Goal: Task Accomplishment & Management: Use online tool/utility

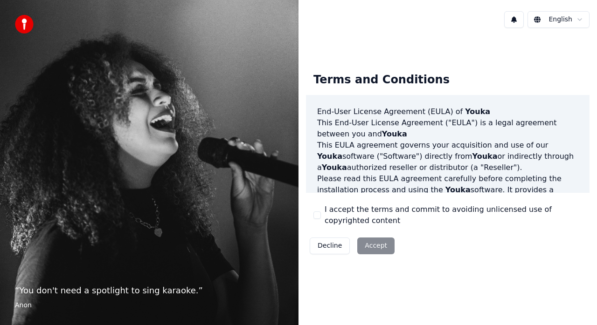
click at [318, 213] on button "I accept the terms and commit to avoiding unlicensed use of copyrighted content" at bounding box center [316, 215] width 7 height 7
click at [374, 243] on button "Accept" at bounding box center [375, 246] width 37 height 17
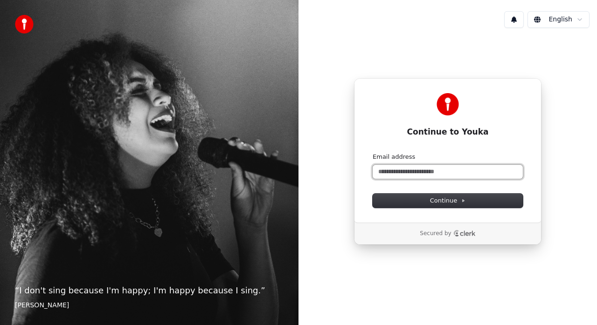
click at [430, 171] on input "Email address" at bounding box center [447, 172] width 150 height 14
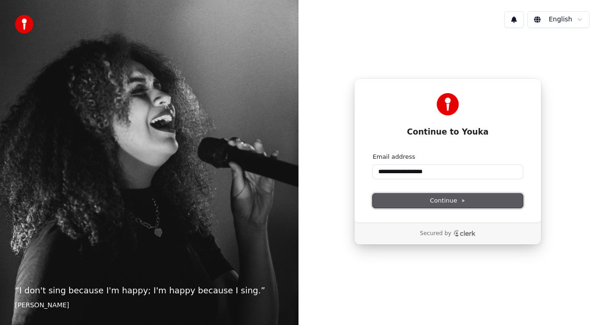
click at [404, 196] on button "Continue" at bounding box center [447, 201] width 150 height 14
type input "**********"
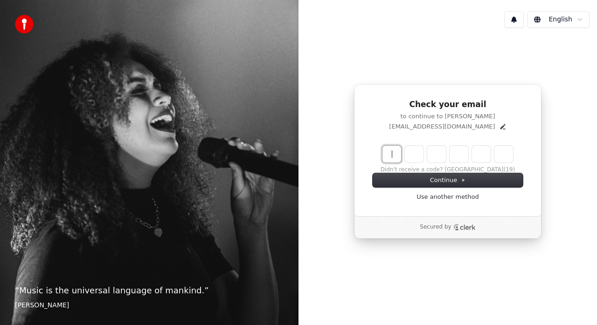
click at [392, 156] on input "Enter verification code" at bounding box center [456, 154] width 149 height 17
type input "******"
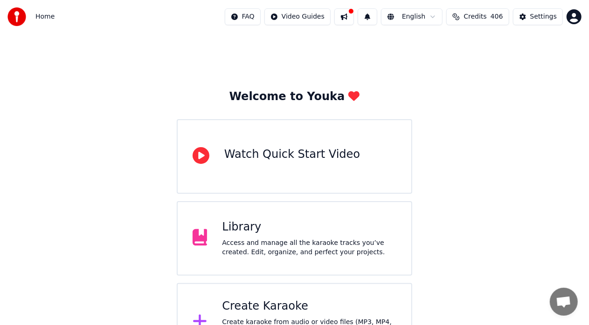
click at [353, 15] on button at bounding box center [344, 16] width 20 height 17
click at [555, 83] on div "Welcome to Youka Watch Quick Start Video Library Access and manage all the kara…" at bounding box center [294, 198] width 589 height 328
click at [343, 231] on div "Library" at bounding box center [309, 227] width 174 height 15
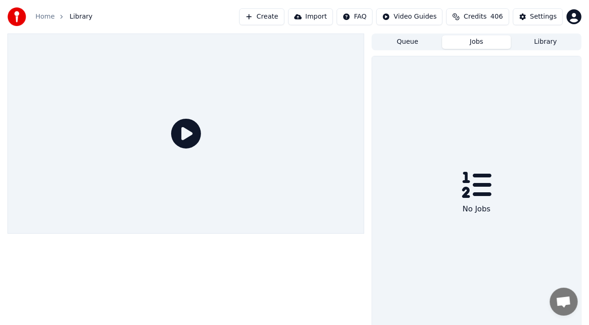
click at [469, 44] on button "Jobs" at bounding box center [476, 42] width 69 height 14
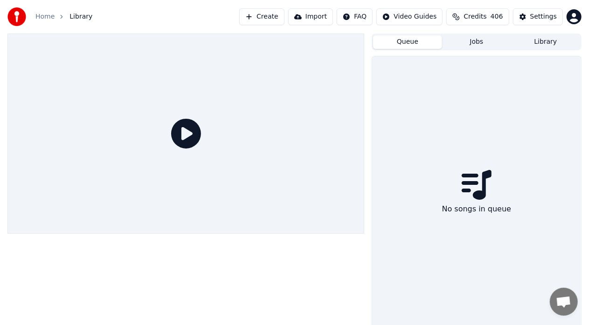
click at [404, 46] on button "Queue" at bounding box center [407, 42] width 69 height 14
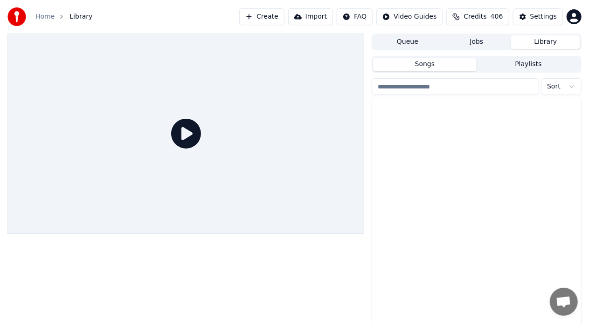
click at [555, 43] on button "Library" at bounding box center [545, 42] width 69 height 14
click at [535, 13] on div "Settings" at bounding box center [543, 16] width 27 height 9
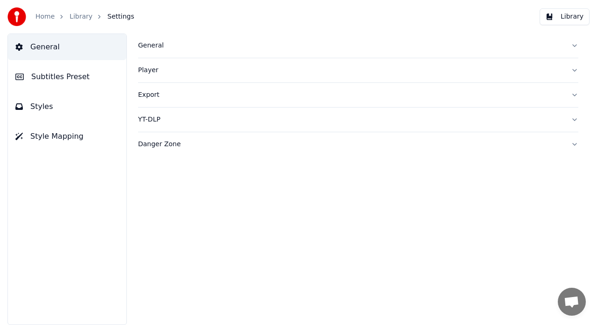
click at [172, 143] on div "Danger Zone" at bounding box center [350, 144] width 425 height 9
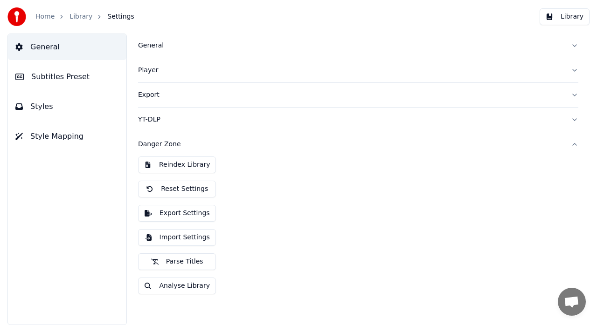
click at [167, 45] on div "General" at bounding box center [350, 45] width 425 height 9
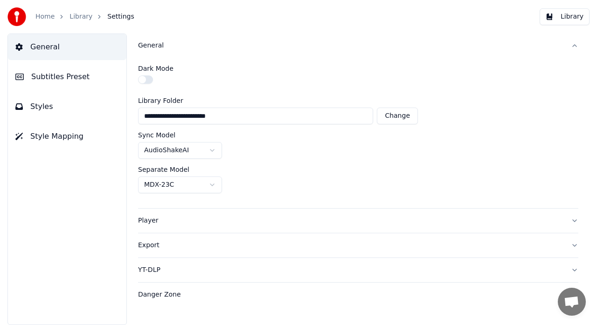
click at [395, 114] on button "Change" at bounding box center [397, 116] width 41 height 17
type input "**********"
click at [210, 180] on html "**********" at bounding box center [298, 162] width 597 height 325
click at [349, 56] on html "**********" at bounding box center [298, 162] width 597 height 325
click at [149, 248] on div "Export" at bounding box center [350, 245] width 425 height 9
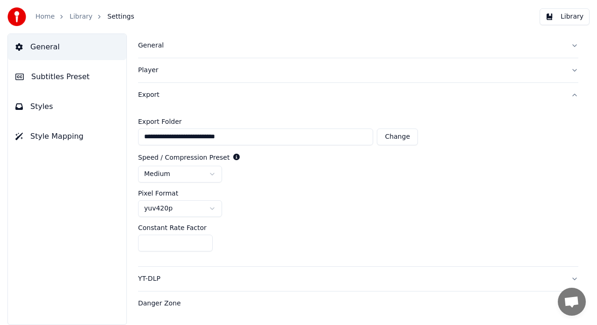
click at [392, 135] on button "Change" at bounding box center [397, 137] width 41 height 17
type input "**********"
click at [146, 279] on div "YT-DLP" at bounding box center [350, 279] width 425 height 9
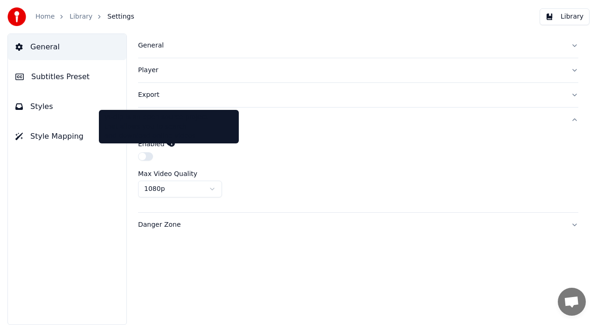
click at [168, 142] on icon at bounding box center [171, 143] width 7 height 7
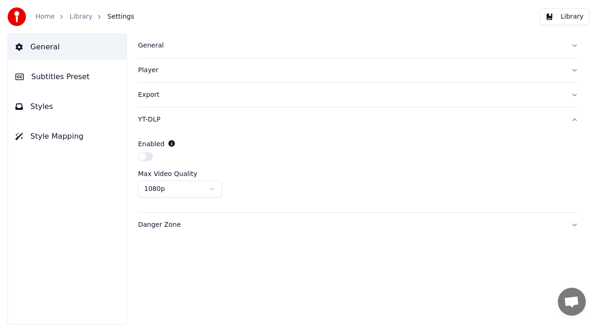
click at [169, 224] on div "Danger Zone" at bounding box center [350, 224] width 425 height 9
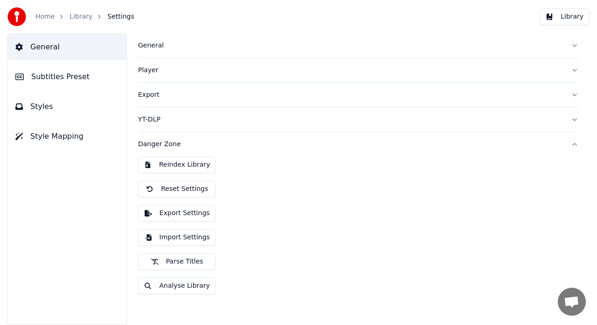
click at [187, 237] on button "Import Settings" at bounding box center [177, 237] width 78 height 17
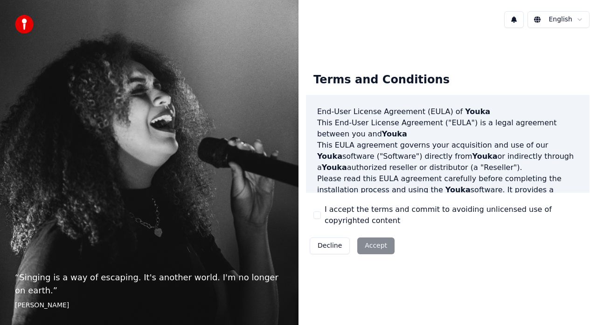
click at [316, 206] on div "I accept the terms and commit to avoiding unlicensed use of copyrighted content" at bounding box center [447, 215] width 268 height 22
click at [318, 212] on button "I accept the terms and commit to avoiding unlicensed use of copyrighted content" at bounding box center [316, 215] width 7 height 7
click at [378, 245] on button "Accept" at bounding box center [375, 246] width 37 height 17
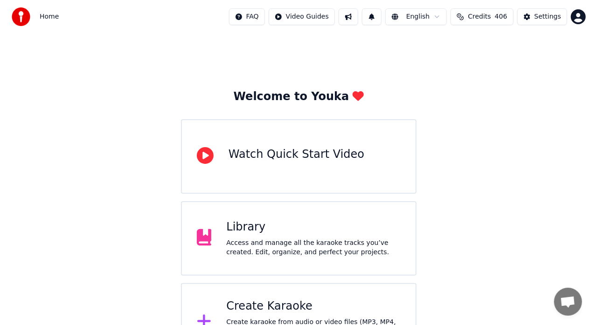
scroll to position [36, 0]
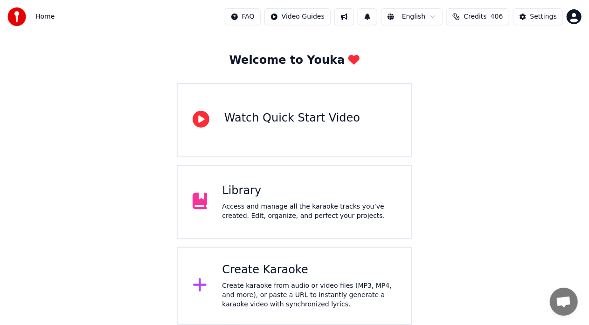
click at [301, 285] on div "Create karaoke from audio or video files (MP3, MP4, and more), or paste a URL t…" at bounding box center [309, 296] width 174 height 28
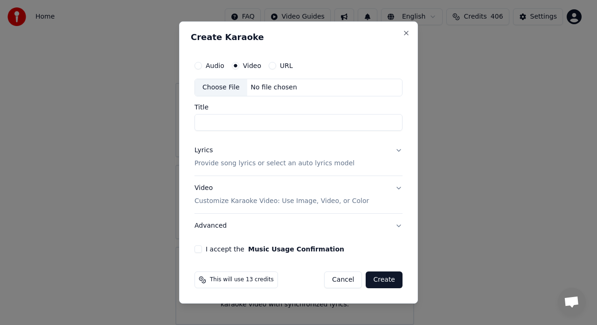
click at [226, 83] on div "Choose File" at bounding box center [221, 87] width 52 height 17
type input "**********"
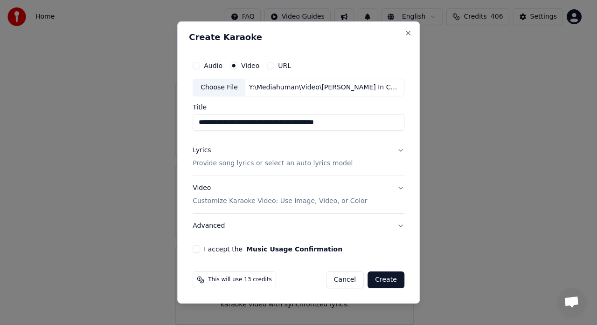
click at [297, 165] on p "Provide song lyrics or select an auto lyrics model" at bounding box center [272, 163] width 160 height 9
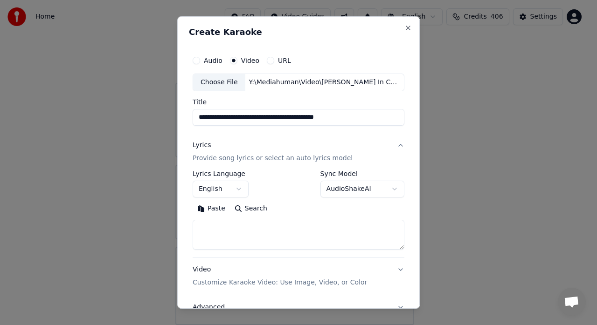
click at [201, 207] on button "Paste" at bounding box center [210, 208] width 37 height 15
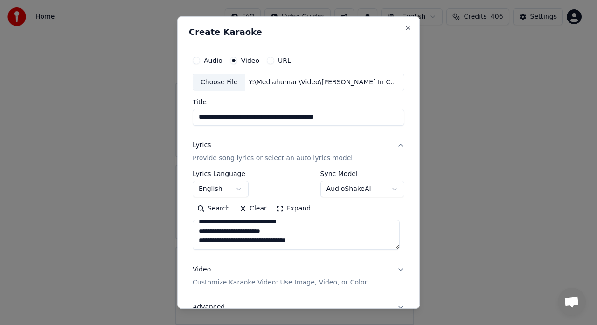
click at [364, 247] on textarea at bounding box center [295, 235] width 207 height 30
type textarea "**********"
click at [392, 267] on button "Video Customize Karaoke Video: Use Image, Video, or Color" at bounding box center [298, 276] width 212 height 37
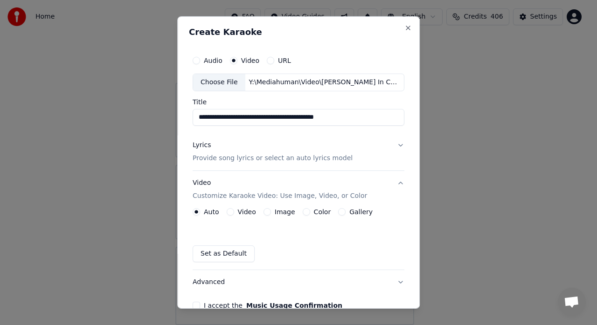
click at [243, 209] on label "Video" at bounding box center [247, 212] width 18 height 7
click at [234, 209] on button "Video" at bounding box center [230, 211] width 7 height 7
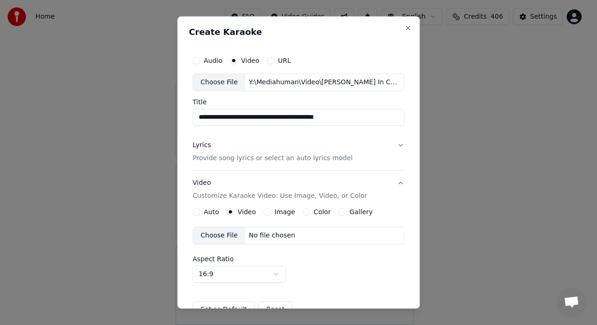
click at [213, 237] on div "Choose File" at bounding box center [219, 235] width 52 height 17
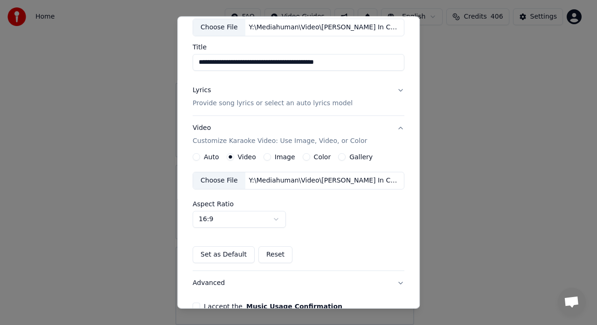
scroll to position [105, 0]
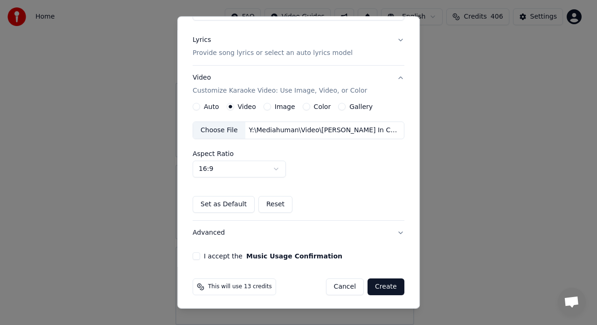
click at [194, 255] on button "I accept the Music Usage Confirmation" at bounding box center [195, 256] width 7 height 7
click at [385, 286] on button "Create" at bounding box center [385, 287] width 37 height 17
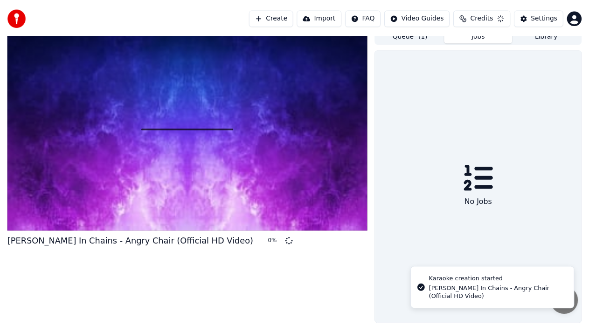
scroll to position [7, 0]
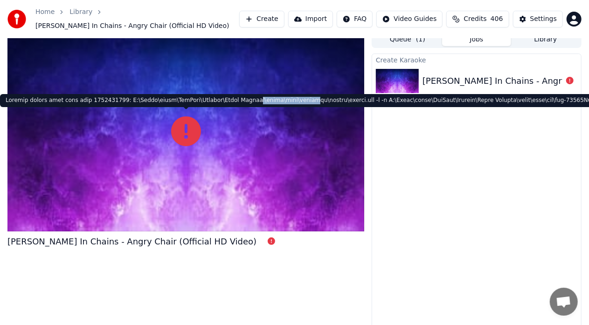
drag, startPoint x: 235, startPoint y: 103, endPoint x: 284, endPoint y: 96, distance: 49.8
drag, startPoint x: 7, startPoint y: 101, endPoint x: 18, endPoint y: 104, distance: 12.0
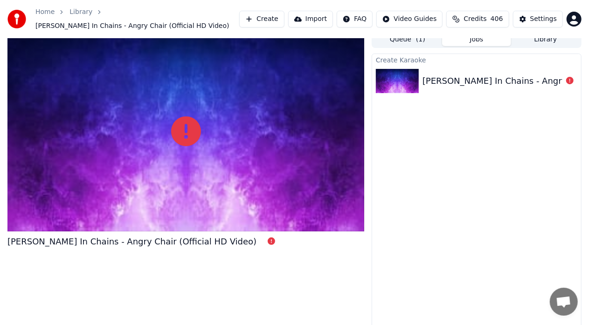
click at [235, 138] on div at bounding box center [185, 131] width 357 height 200
drag, startPoint x: 7, startPoint y: 101, endPoint x: 112, endPoint y: 103, distance: 105.4
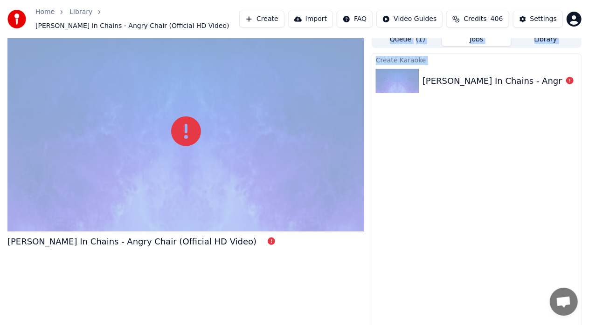
drag, startPoint x: 6, startPoint y: 101, endPoint x: 67, endPoint y: 96, distance: 61.2
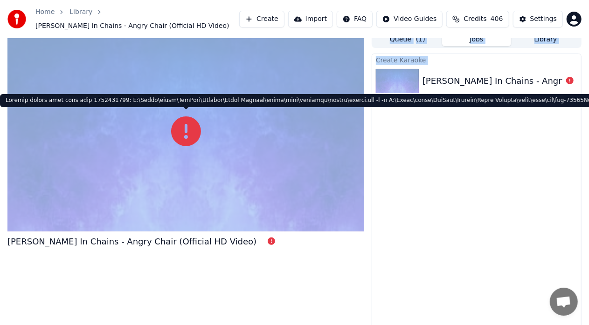
click at [312, 135] on div at bounding box center [185, 131] width 357 height 200
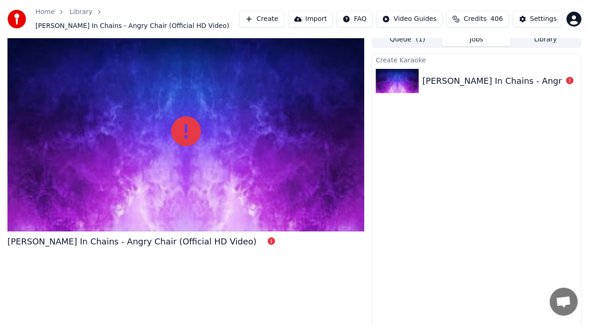
drag, startPoint x: 60, startPoint y: 100, endPoint x: 474, endPoint y: 89, distance: 414.0
drag, startPoint x: 82, startPoint y: 100, endPoint x: 169, endPoint y: 93, distance: 86.9
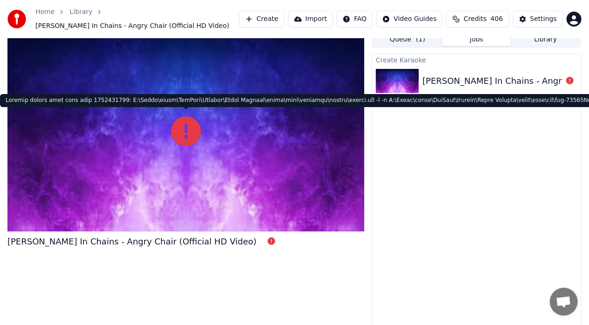
drag, startPoint x: 84, startPoint y: 101, endPoint x: 94, endPoint y: 99, distance: 9.9
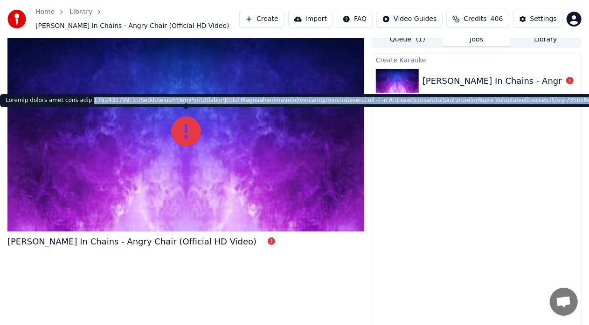
copy div "4294967274: C:\Users\strac\AppData\Roaming\Youka Desktop\youka\data\binaries\ff…"
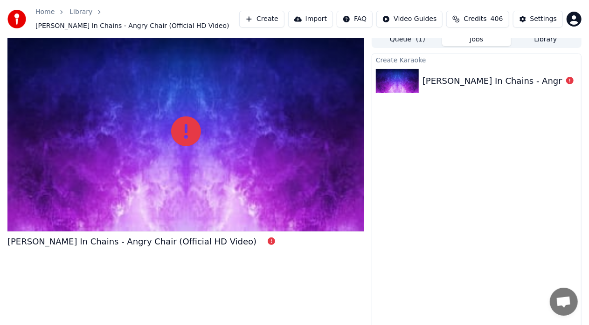
click at [440, 290] on div "Create Karaoke Alice In Chains - Angry Chair (Official HD Video)" at bounding box center [476, 192] width 210 height 276
click at [534, 17] on div "Settings" at bounding box center [543, 18] width 27 height 9
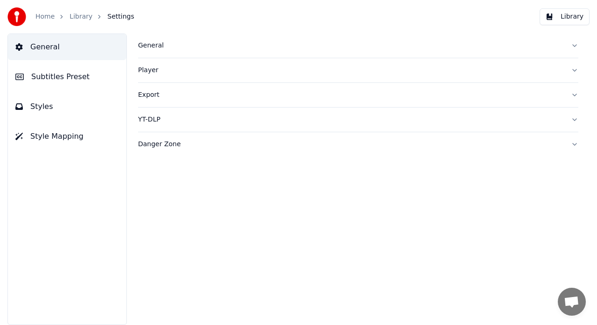
click at [152, 144] on div "Danger Zone" at bounding box center [350, 144] width 425 height 9
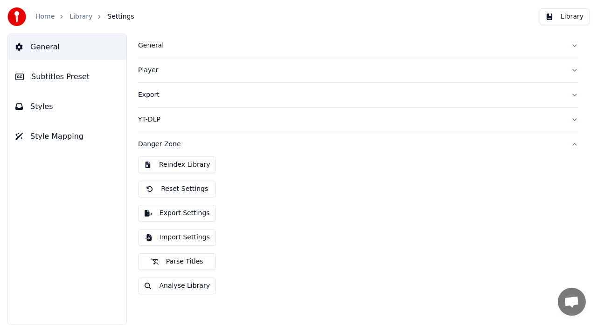
click at [149, 48] on div "General" at bounding box center [350, 45] width 425 height 9
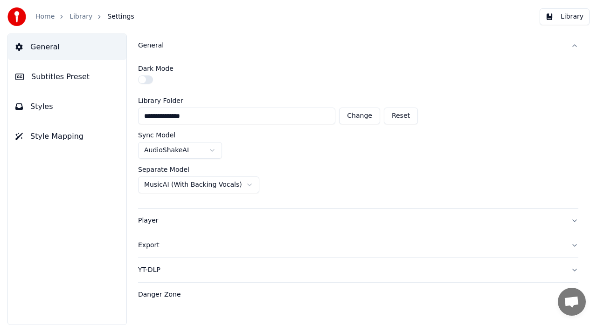
click at [151, 222] on div "Player" at bounding box center [350, 220] width 425 height 9
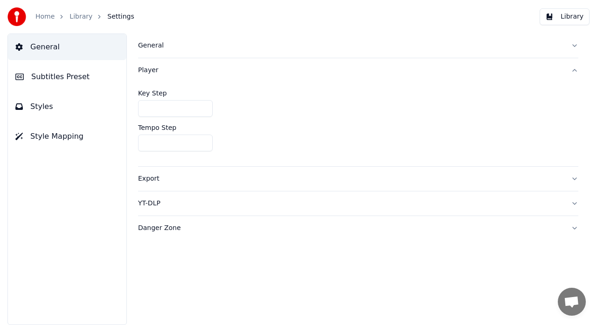
click at [153, 179] on div "Export" at bounding box center [350, 178] width 425 height 9
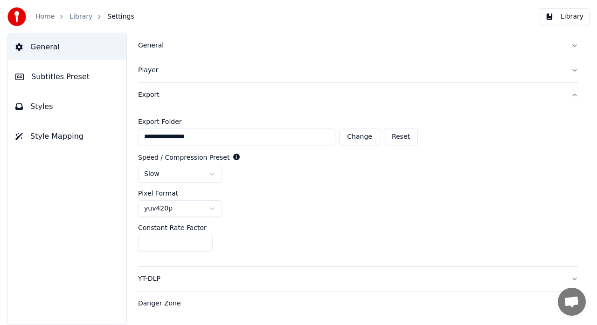
click at [150, 278] on div "YT-DLP" at bounding box center [350, 279] width 425 height 9
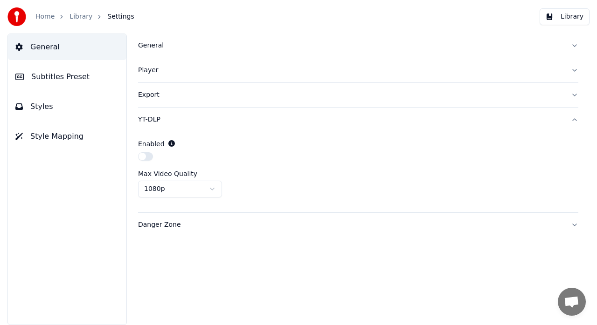
click at [178, 228] on div "Danger Zone" at bounding box center [350, 224] width 425 height 9
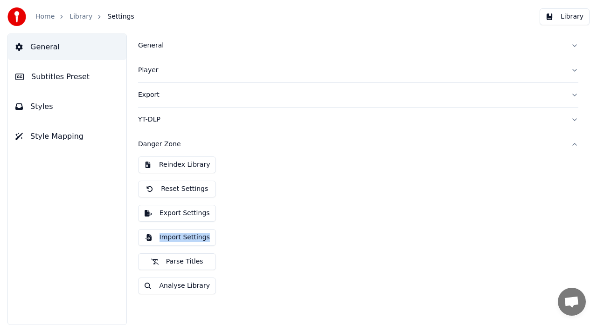
drag, startPoint x: 319, startPoint y: 219, endPoint x: 302, endPoint y: 256, distance: 41.1
click at [302, 256] on div "Reindex Library Reset Settings Export Settings Import Settings Parse Titles Ana…" at bounding box center [358, 229] width 440 height 145
click at [106, 199] on div "General Subtitles Preset Styles Style Mapping" at bounding box center [66, 180] width 119 height 292
click at [189, 167] on button "Reindex Library" at bounding box center [177, 165] width 78 height 17
click at [557, 15] on button "Library" at bounding box center [564, 16] width 50 height 17
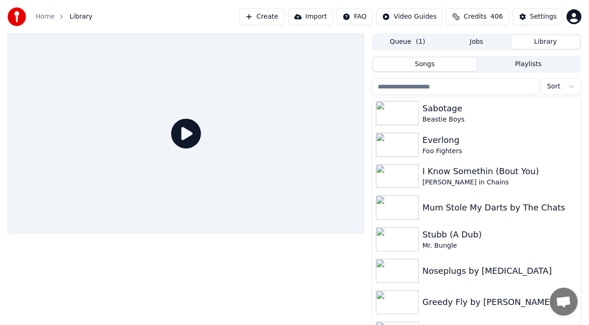
click at [284, 19] on button "Create" at bounding box center [261, 16] width 45 height 17
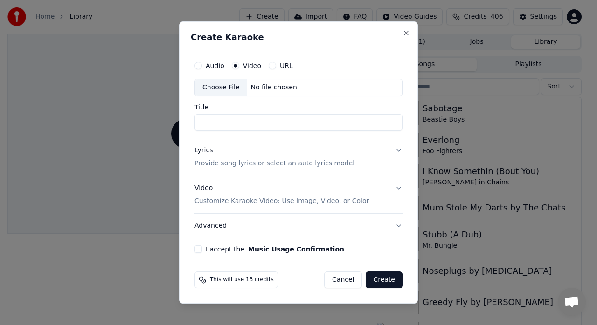
click at [259, 82] on div "Choose File No file chosen" at bounding box center [298, 88] width 208 height 18
type input "**********"
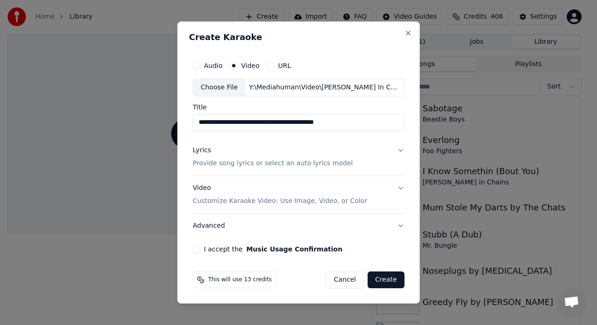
click at [297, 164] on p "Provide song lyrics or select an auto lyrics model" at bounding box center [272, 163] width 160 height 9
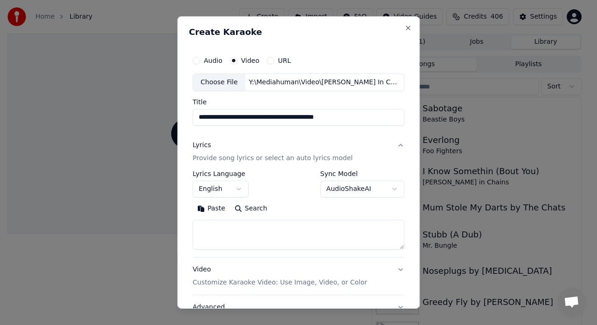
click at [209, 205] on button "Paste" at bounding box center [210, 208] width 37 height 15
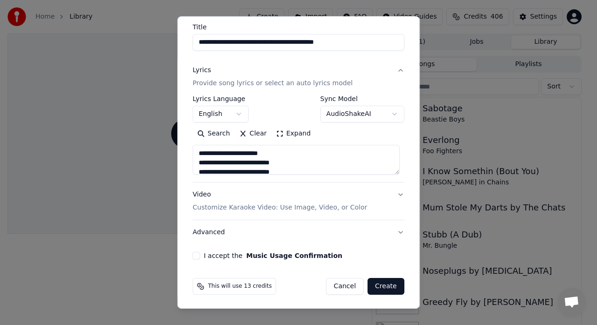
click at [319, 201] on div "Video Customize Karaoke Video: Use Image, Video, or Color" at bounding box center [279, 201] width 174 height 22
type textarea "**********"
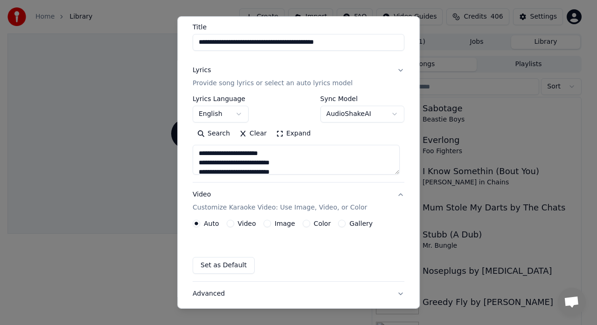
scroll to position [50, 0]
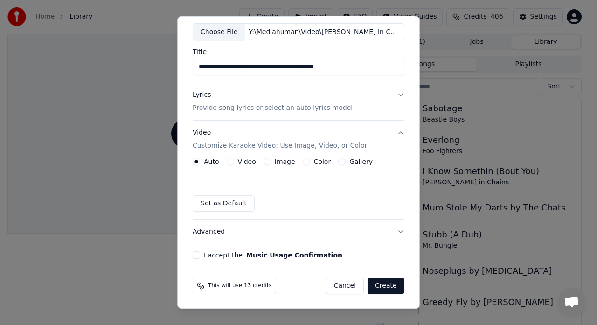
click at [233, 159] on div "Video" at bounding box center [241, 161] width 29 height 7
click at [227, 165] on button "Video" at bounding box center [230, 161] width 7 height 7
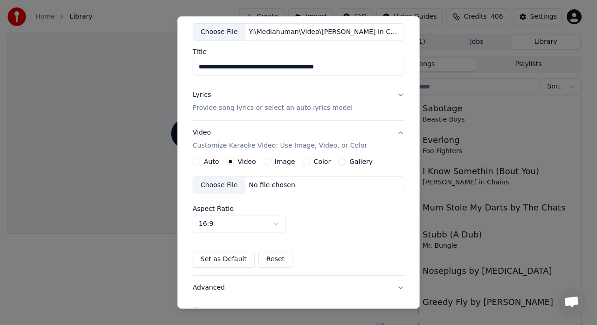
click at [227, 182] on div "Choose File" at bounding box center [219, 185] width 52 height 17
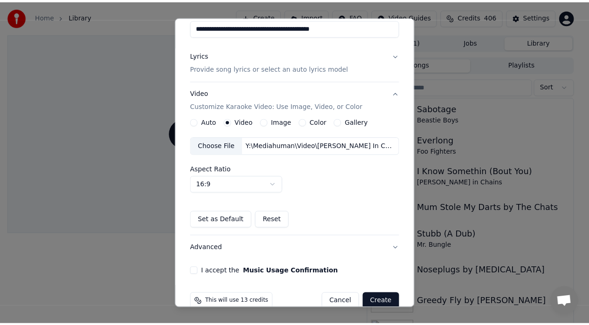
scroll to position [105, 0]
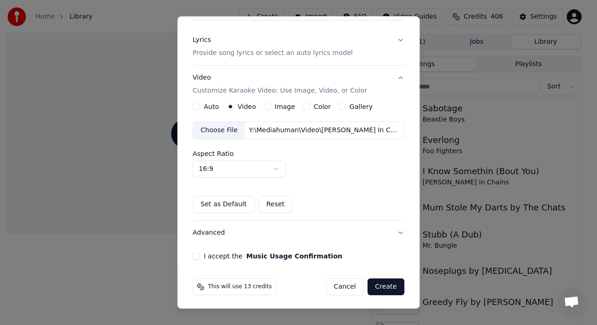
click at [196, 255] on button "I accept the Music Usage Confirmation" at bounding box center [195, 256] width 7 height 7
click at [378, 282] on button "Create" at bounding box center [385, 287] width 37 height 17
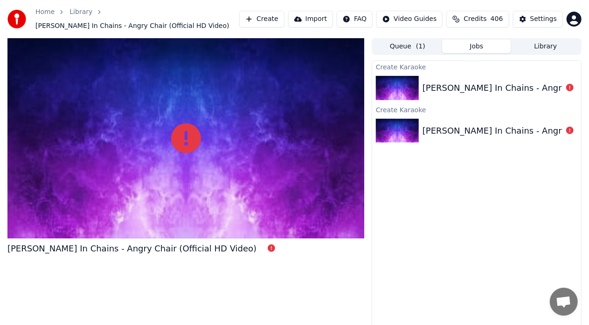
click at [414, 186] on div "Create Karaoke Alice In Chains - Angry Chair (Official HD Video) Create Karaoke…" at bounding box center [476, 199] width 210 height 276
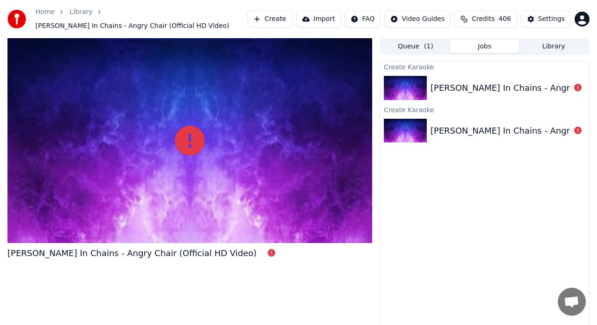
click at [366, 13] on html "Home Library Alice In Chains - Angry Chair (Official HD Video) Create Import FA…" at bounding box center [298, 162] width 597 height 325
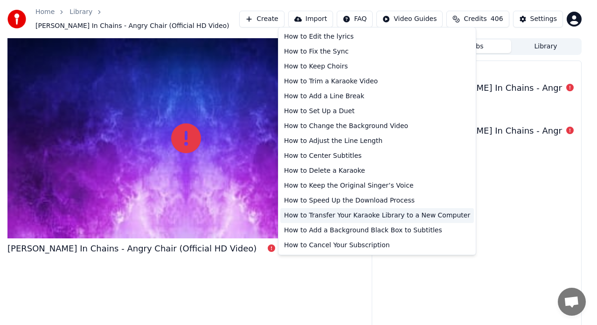
click at [337, 219] on div "How to Transfer Your Karaoke Library to a New Computer" at bounding box center [376, 215] width 193 height 15
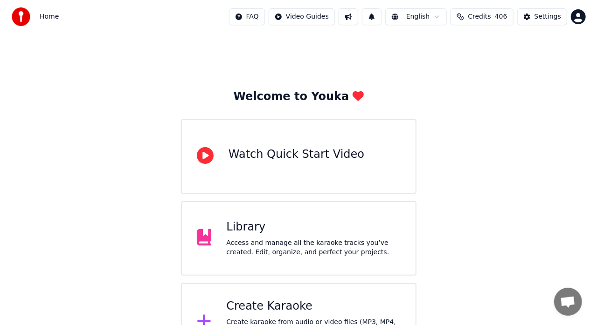
scroll to position [36, 0]
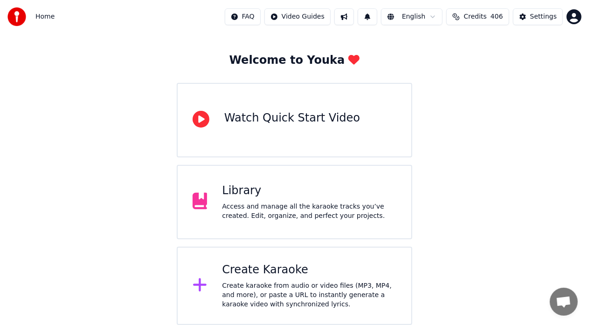
click at [292, 282] on div "Create karaoke from audio or video files (MP3, MP4, and more), or paste a URL t…" at bounding box center [309, 296] width 174 height 28
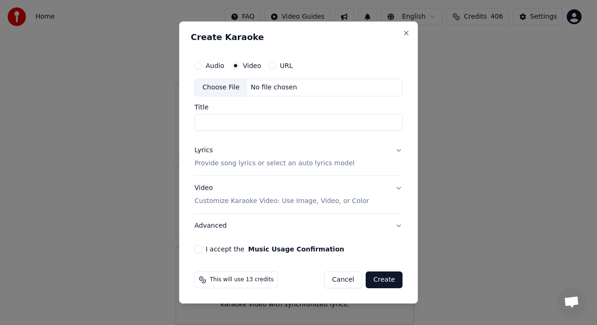
click at [233, 89] on div "Choose File" at bounding box center [221, 87] width 52 height 17
click at [245, 121] on input "Title" at bounding box center [298, 122] width 208 height 17
type input "**********"
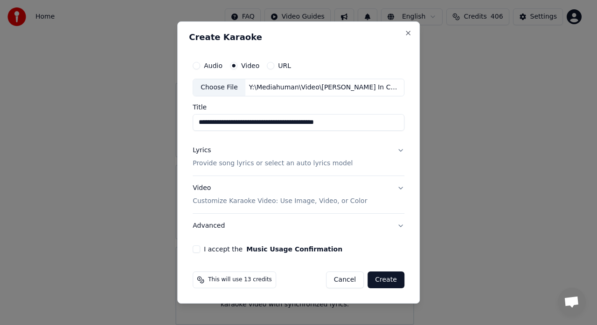
click at [333, 163] on p "Provide song lyrics or select an auto lyrics model" at bounding box center [272, 163] width 160 height 9
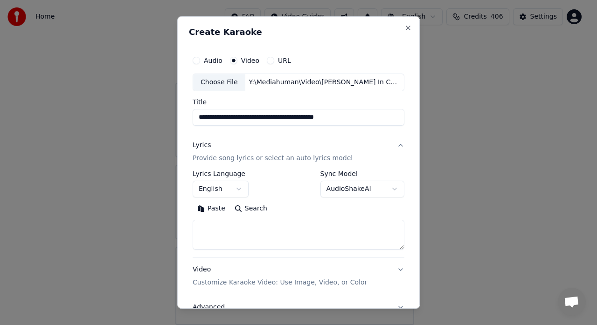
click at [208, 209] on button "Paste" at bounding box center [210, 208] width 37 height 15
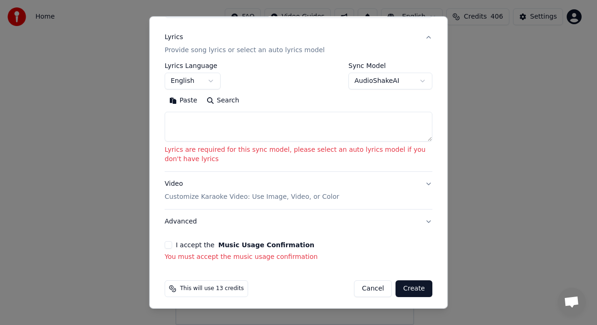
scroll to position [110, 0]
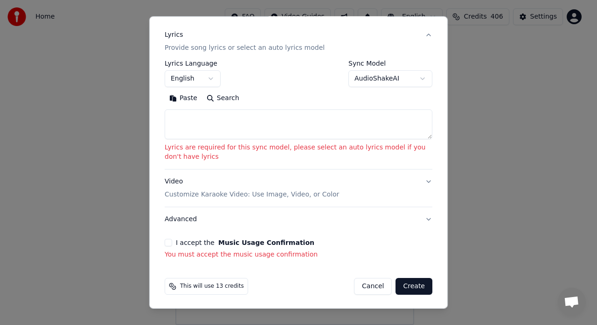
click at [184, 100] on button "Paste" at bounding box center [183, 98] width 37 height 15
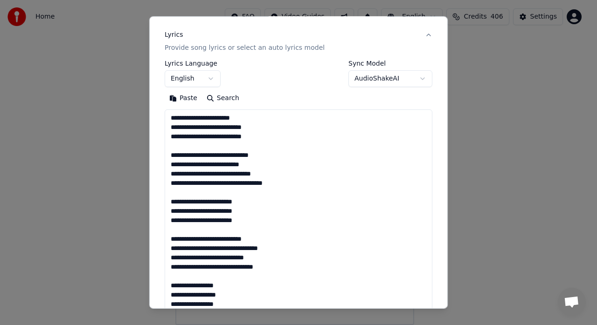
scroll to position [89, 0]
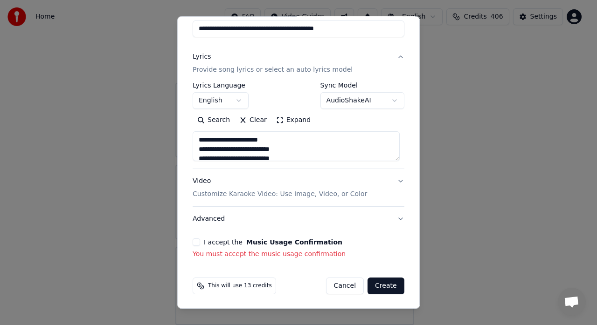
click at [337, 195] on p "Customize Karaoke Video: Use Image, Video, or Color" at bounding box center [279, 194] width 174 height 9
type textarea "**********"
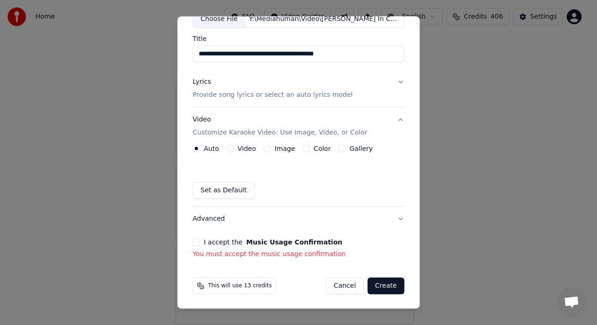
scroll to position [63, 0]
click at [229, 146] on button "Video" at bounding box center [230, 148] width 7 height 7
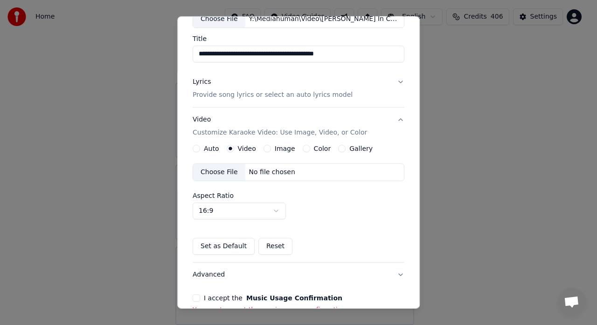
click at [217, 173] on div "Choose File" at bounding box center [219, 172] width 52 height 17
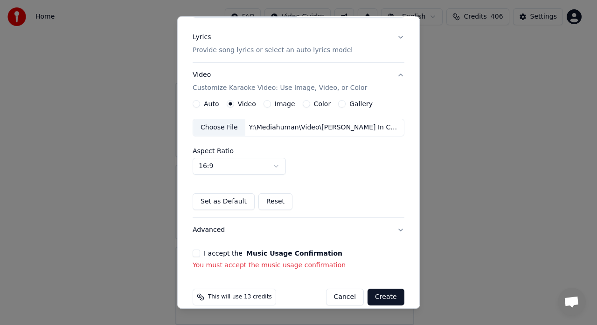
scroll to position [118, 0]
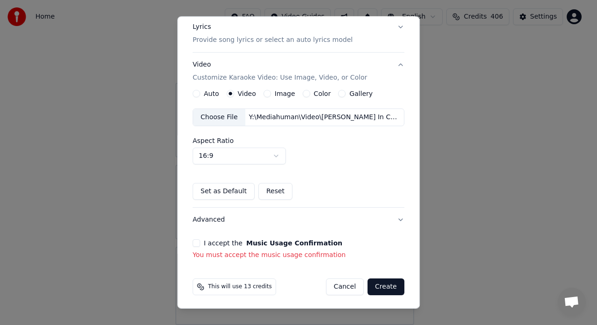
click at [194, 240] on button "I accept the Music Usage Confirmation" at bounding box center [195, 243] width 7 height 7
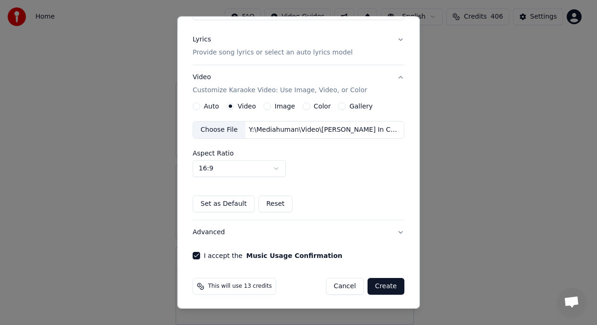
click at [222, 233] on button "Advanced" at bounding box center [298, 232] width 212 height 24
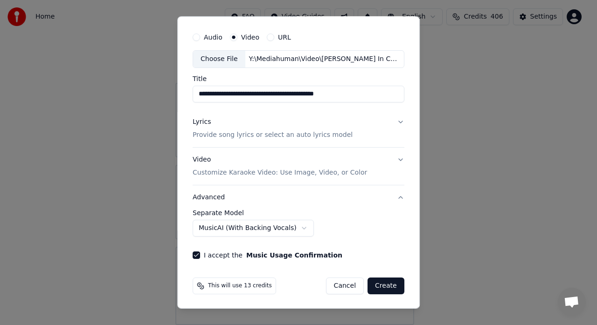
scroll to position [23, 0]
click at [385, 283] on button "Create" at bounding box center [385, 286] width 37 height 17
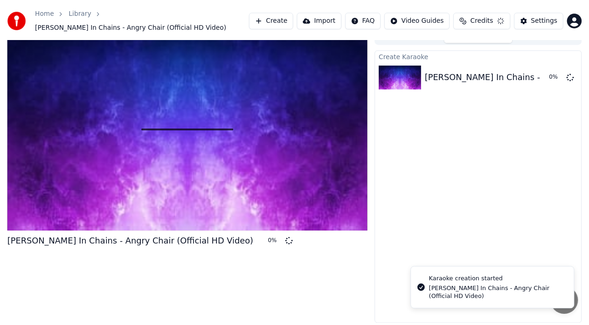
scroll to position [7, 0]
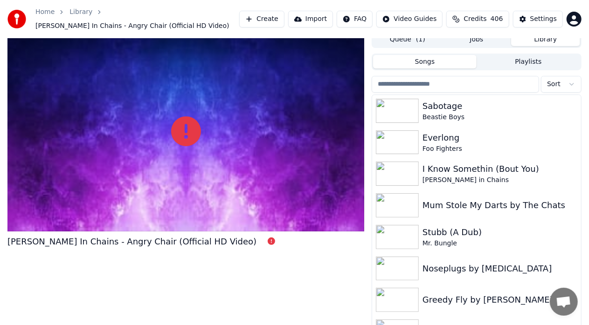
click at [557, 36] on button "Library" at bounding box center [545, 40] width 69 height 14
click at [560, 303] on span "Open chat" at bounding box center [563, 302] width 15 height 13
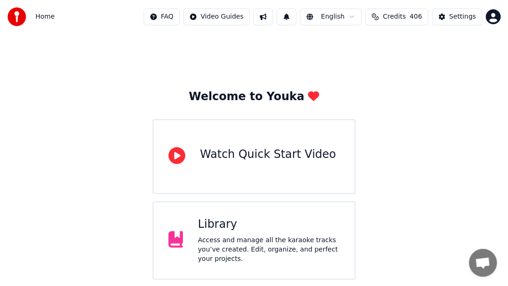
scroll to position [76, 0]
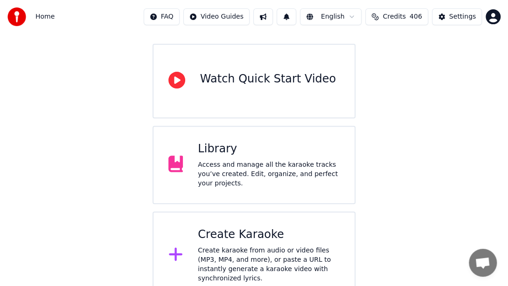
click at [273, 14] on button at bounding box center [263, 16] width 20 height 17
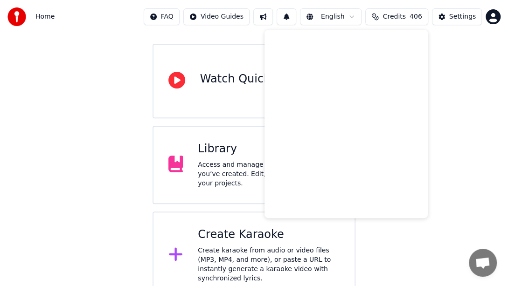
click at [296, 14] on button at bounding box center [286, 16] width 20 height 17
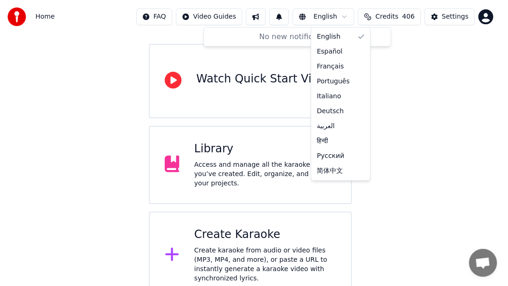
click at [356, 20] on html "Home FAQ Video Guides English Credits 406 Settings Welcome to Youka Watch Quick…" at bounding box center [254, 111] width 508 height 375
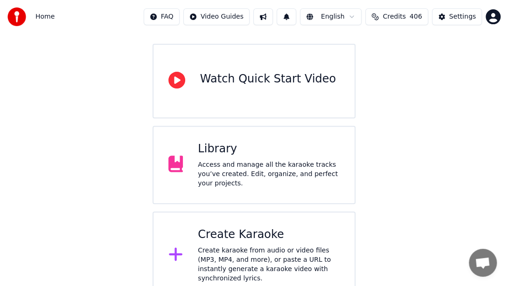
click at [462, 16] on html "Home FAQ Video Guides English Credits 406 Settings Welcome to Youka Watch Quick…" at bounding box center [254, 111] width 508 height 375
click at [462, 16] on div "Settings" at bounding box center [462, 16] width 27 height 9
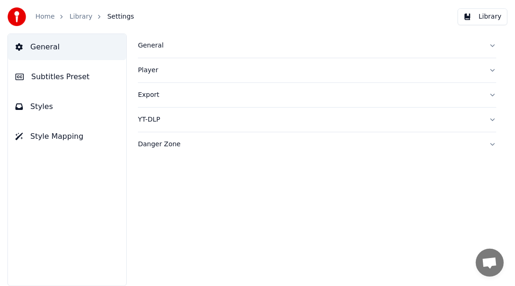
click at [151, 48] on div "General" at bounding box center [310, 45] width 344 height 9
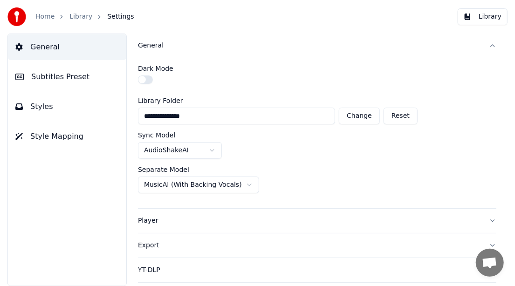
scroll to position [20, 0]
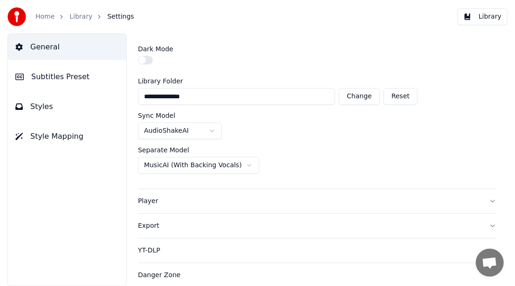
click at [406, 93] on button "Reset" at bounding box center [401, 96] width 34 height 17
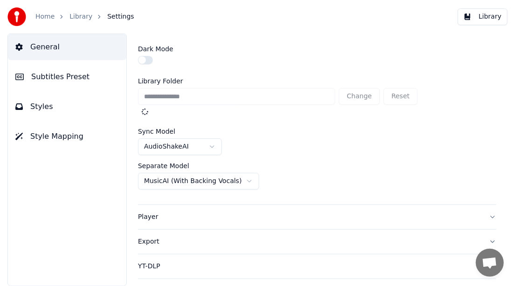
type input "**********"
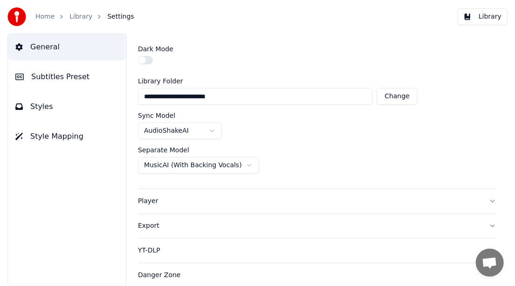
click at [161, 206] on button "Player" at bounding box center [317, 201] width 358 height 24
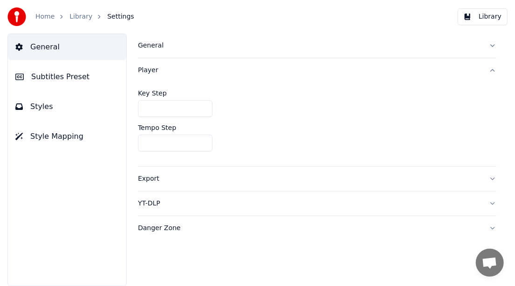
click at [155, 180] on div "Export" at bounding box center [310, 178] width 344 height 9
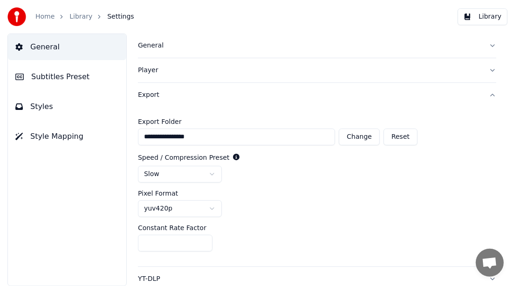
scroll to position [29, 0]
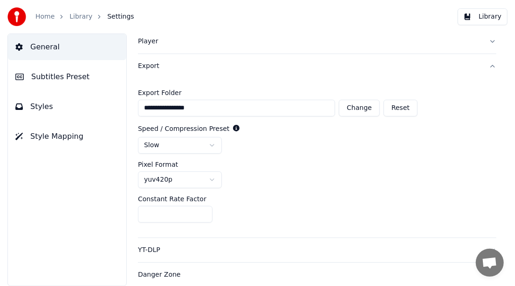
click at [159, 274] on div "Danger Zone" at bounding box center [310, 274] width 344 height 9
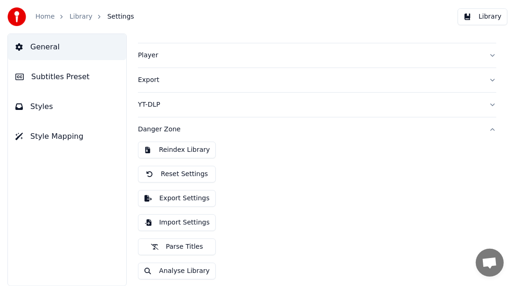
click at [476, 11] on button "Library" at bounding box center [483, 16] width 50 height 17
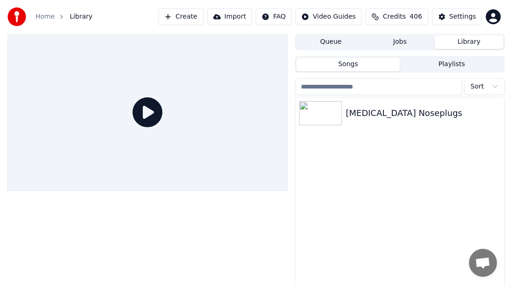
click at [206, 25] on div "Home Library Create Import FAQ Video Guides Credits 406 Settings" at bounding box center [254, 17] width 508 height 34
click at [203, 16] on button "Create" at bounding box center [180, 16] width 45 height 17
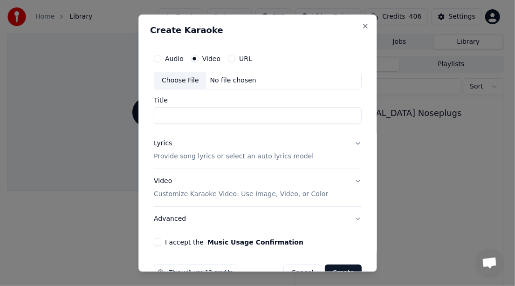
click at [186, 83] on div "Choose File" at bounding box center [180, 80] width 52 height 17
type input "**********"
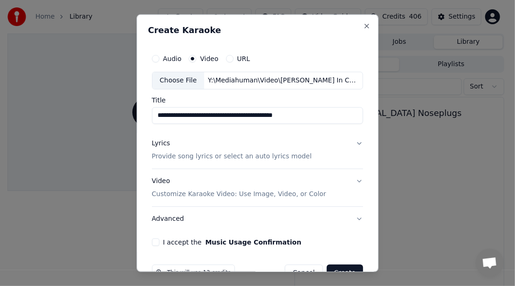
click at [272, 153] on p "Provide song lyrics or select an auto lyrics model" at bounding box center [232, 156] width 160 height 9
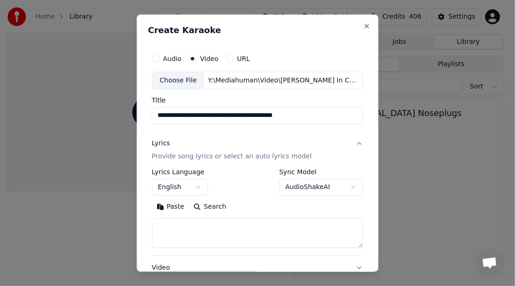
click at [165, 209] on button "Paste" at bounding box center [170, 206] width 37 height 15
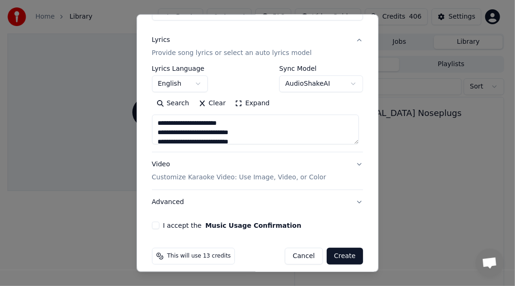
scroll to position [110, 0]
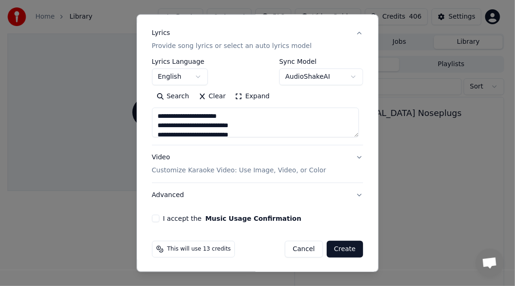
click at [186, 170] on p "Customize Karaoke Video: Use Image, Video, or Color" at bounding box center [239, 170] width 174 height 9
type textarea "**********"
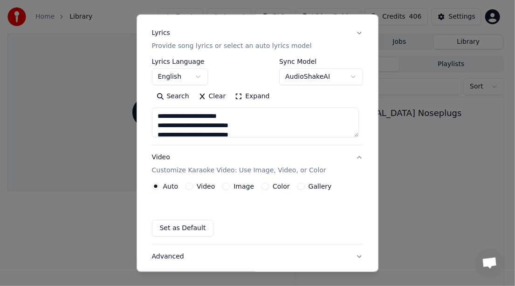
scroll to position [85, 0]
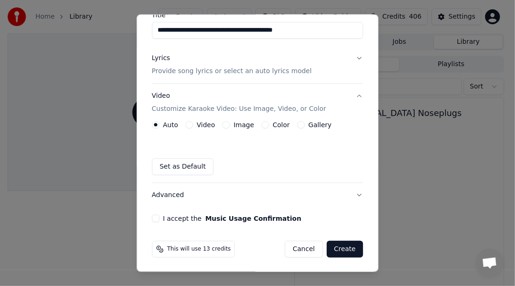
click at [186, 127] on button "Video" at bounding box center [189, 124] width 7 height 7
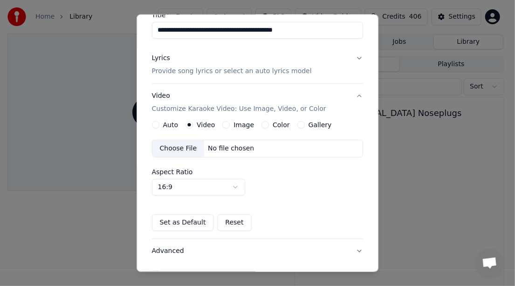
click at [185, 146] on div "Choose File" at bounding box center [178, 148] width 52 height 17
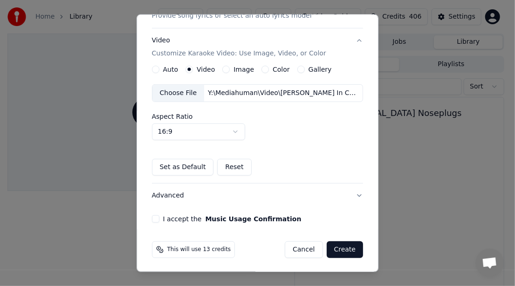
click at [165, 193] on button "Advanced" at bounding box center [258, 196] width 212 height 24
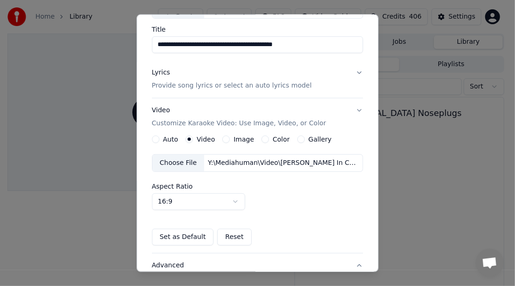
scroll to position [58, 0]
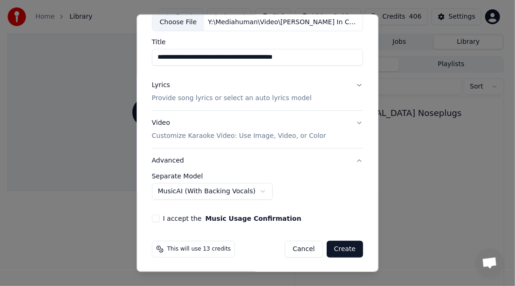
click at [152, 220] on button "I accept the Music Usage Confirmation" at bounding box center [155, 218] width 7 height 7
click at [341, 248] on button "Create" at bounding box center [345, 249] width 37 height 17
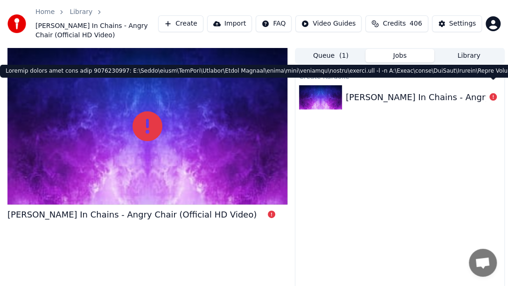
click at [492, 93] on icon at bounding box center [492, 96] width 7 height 7
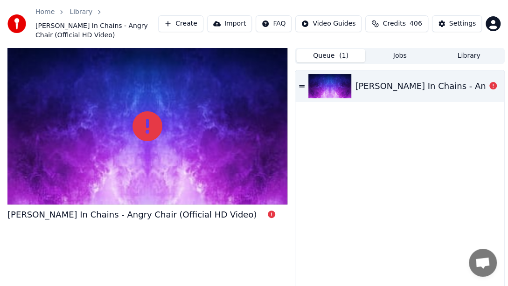
click at [351, 49] on button "Queue ( 1 )" at bounding box center [330, 56] width 69 height 14
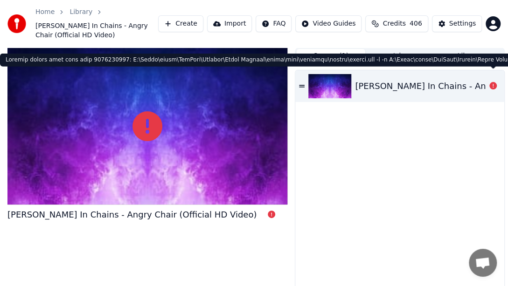
click at [494, 82] on icon at bounding box center [492, 85] width 7 height 7
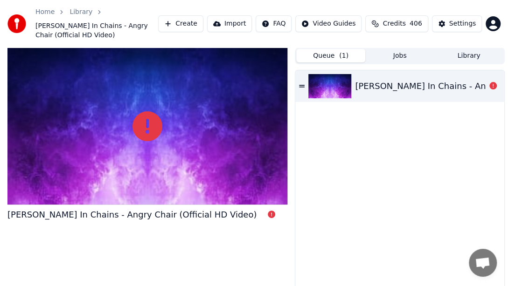
click at [379, 82] on div "[PERSON_NAME] In Chains - Angry Chair (Official HD Video)" at bounding box center [479, 86] width 249 height 13
click at [473, 49] on button "Library" at bounding box center [468, 56] width 69 height 14
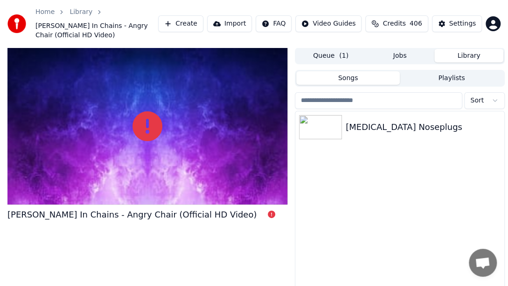
scroll to position [30, 0]
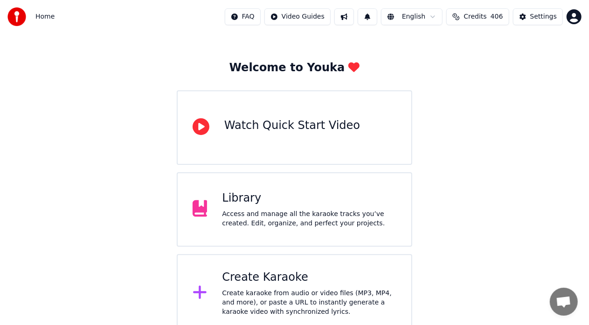
scroll to position [36, 0]
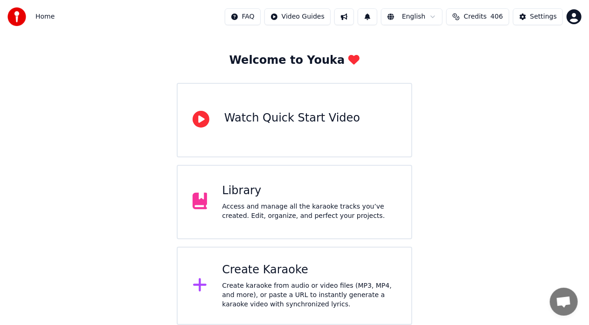
click at [328, 202] on div "Access and manage all the karaoke tracks you’ve created. Edit, organize, and pe…" at bounding box center [309, 211] width 174 height 19
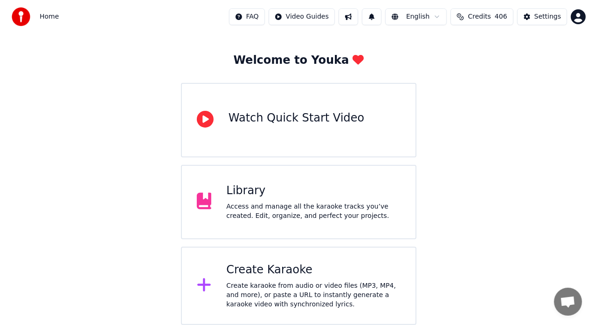
scroll to position [15, 0]
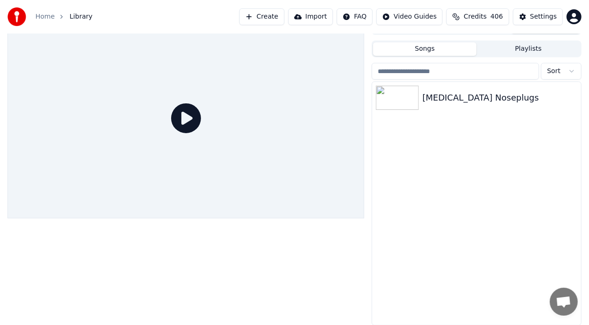
click at [274, 21] on button "Create" at bounding box center [261, 16] width 45 height 17
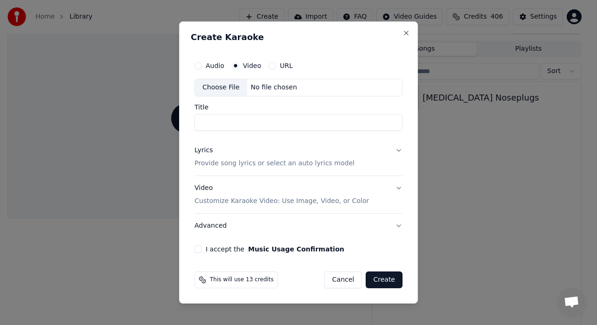
click at [223, 88] on div "Choose File" at bounding box center [221, 87] width 52 height 17
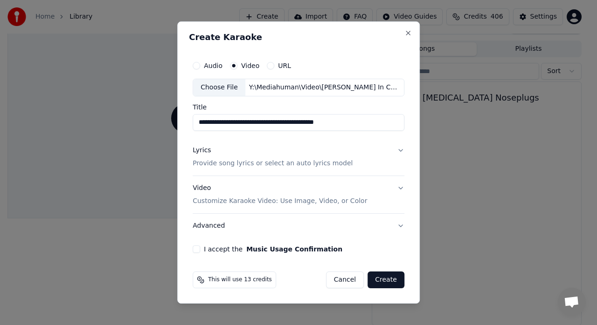
type input "**********"
click at [291, 162] on p "Provide song lyrics or select an auto lyrics model" at bounding box center [272, 163] width 160 height 9
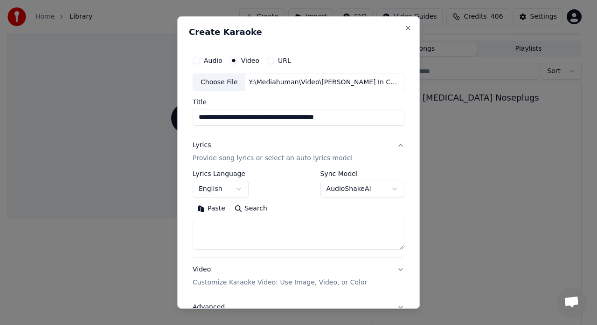
click at [212, 208] on button "Paste" at bounding box center [210, 208] width 37 height 15
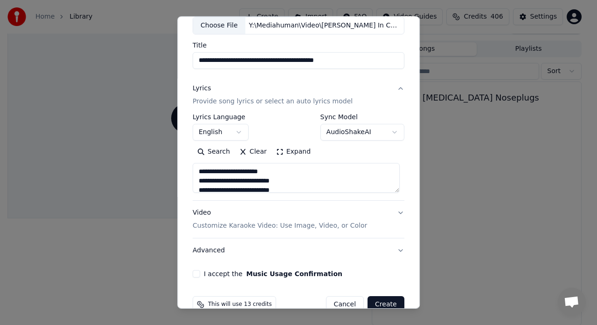
scroll to position [75, 0]
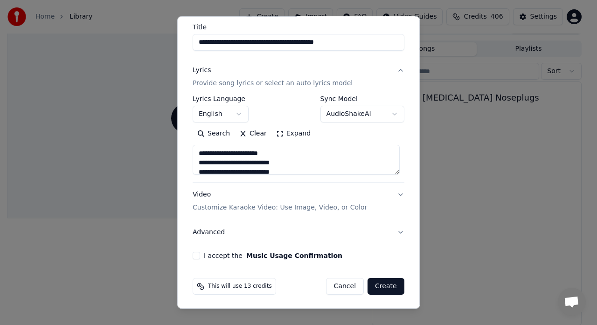
click at [333, 207] on p "Customize Karaoke Video: Use Image, Video, or Color" at bounding box center [279, 207] width 174 height 9
type textarea "**********"
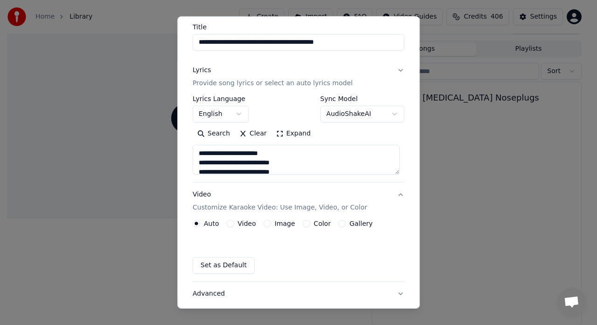
scroll to position [50, 0]
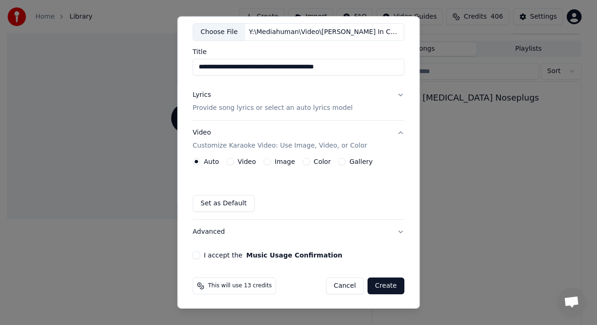
click at [240, 160] on label "Video" at bounding box center [247, 161] width 18 height 7
click at [234, 160] on button "Video" at bounding box center [230, 161] width 7 height 7
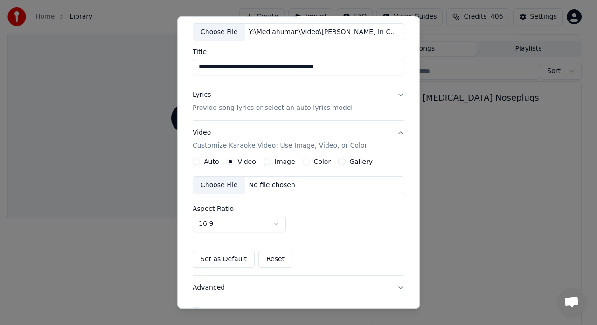
click at [226, 188] on div "Choose File" at bounding box center [219, 185] width 52 height 17
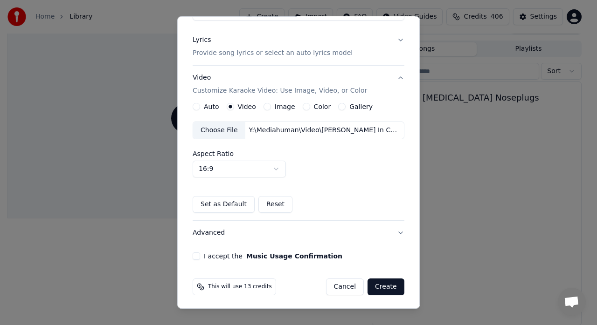
click at [192, 253] on button "I accept the Music Usage Confirmation" at bounding box center [195, 256] width 7 height 7
click at [385, 280] on button "Create" at bounding box center [385, 287] width 37 height 17
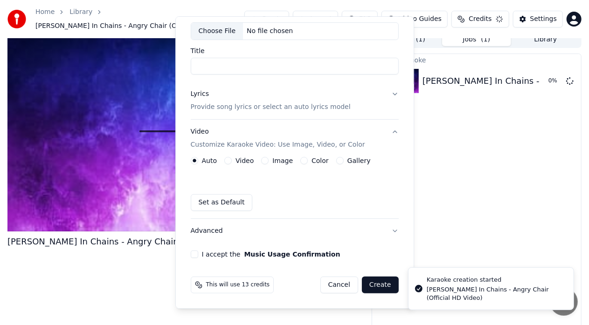
scroll to position [50, 0]
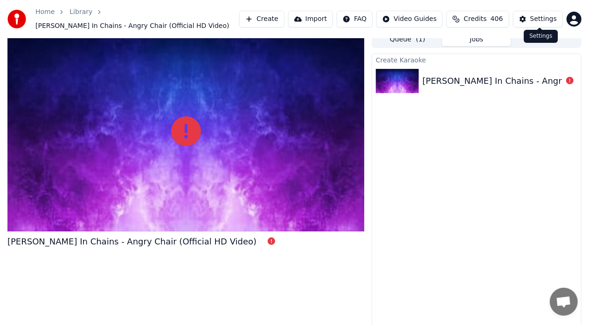
click at [534, 15] on div "Settings" at bounding box center [543, 18] width 27 height 9
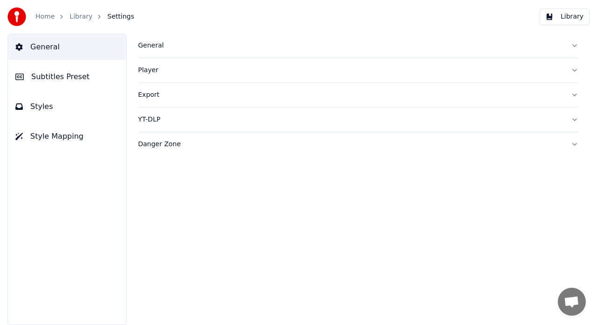
click at [157, 47] on div "General" at bounding box center [350, 45] width 425 height 9
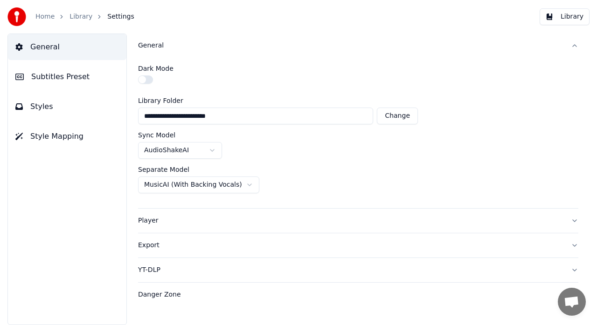
click at [404, 113] on button "Change" at bounding box center [397, 116] width 41 height 17
type input "**********"
click at [155, 245] on div "Export" at bounding box center [350, 245] width 425 height 9
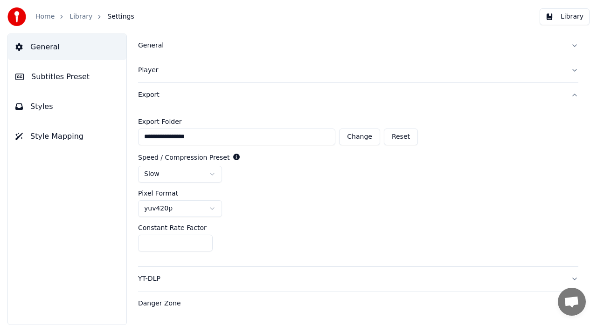
click at [569, 71] on button "Player" at bounding box center [358, 70] width 440 height 24
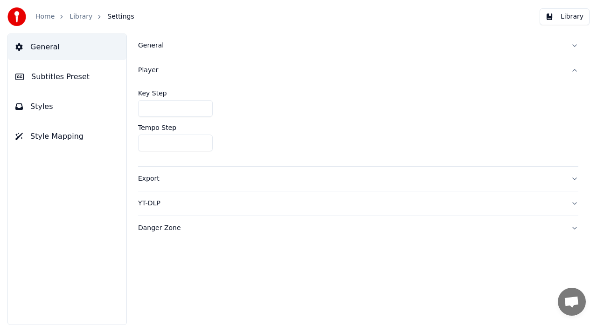
click at [485, 214] on button "YT-DLP" at bounding box center [358, 204] width 440 height 24
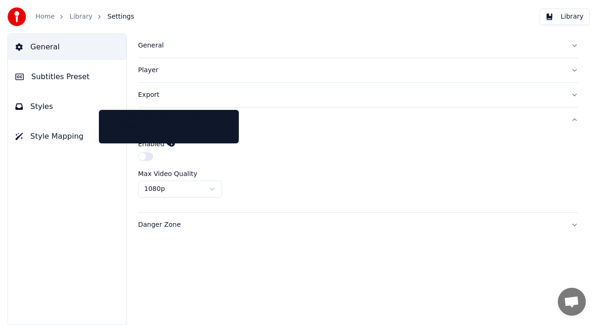
click at [175, 120] on div "yt-dlp is an open source project that allows you to search and download online …" at bounding box center [168, 127] width 129 height 28
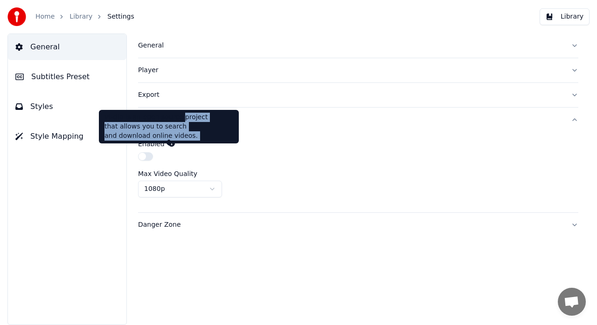
drag, startPoint x: 175, startPoint y: 120, endPoint x: 228, endPoint y: 127, distance: 53.1
click at [228, 127] on div "yt-dlp is an open source project that allows you to search and download online …" at bounding box center [168, 127] width 129 height 28
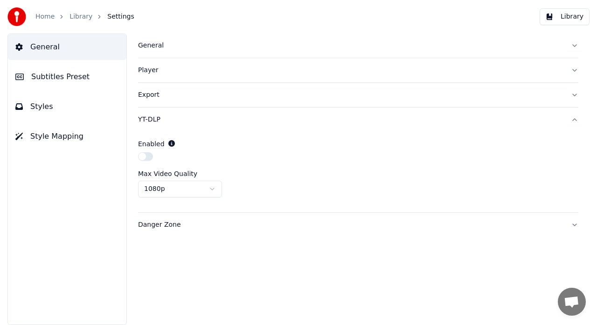
drag, startPoint x: 105, startPoint y: 117, endPoint x: 252, endPoint y: 139, distance: 147.9
click at [144, 157] on button "button" at bounding box center [145, 156] width 15 height 8
click at [228, 144] on div "Enabled" at bounding box center [358, 143] width 440 height 9
click at [572, 222] on button "Danger Zone" at bounding box center [358, 225] width 440 height 24
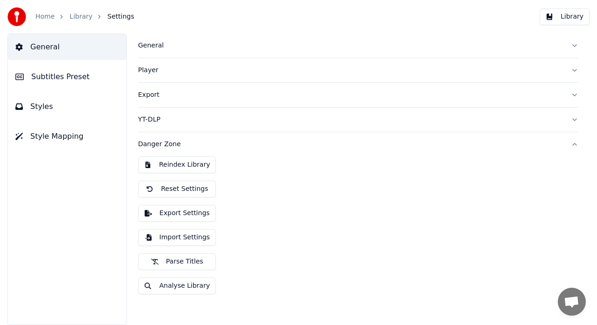
click at [194, 213] on button "Export Settings" at bounding box center [177, 213] width 78 height 17
click at [157, 49] on div "General" at bounding box center [350, 45] width 425 height 9
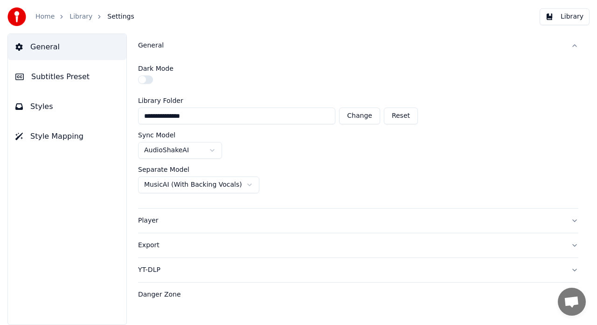
click at [554, 17] on button "Library" at bounding box center [564, 16] width 50 height 17
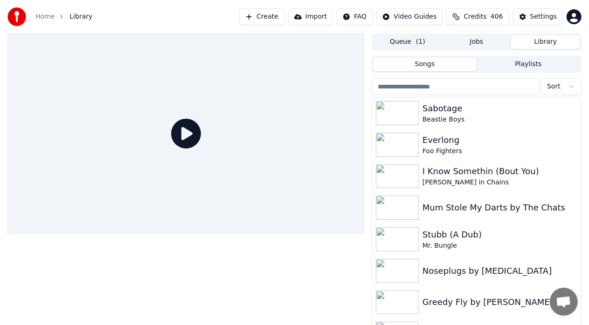
click at [284, 15] on button "Create" at bounding box center [261, 16] width 45 height 17
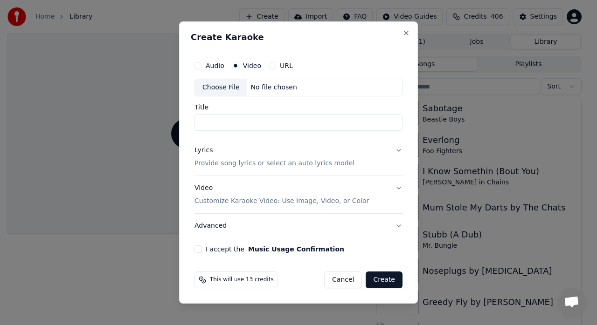
click at [210, 70] on div "Audio Video URL" at bounding box center [298, 65] width 208 height 19
click at [203, 69] on div "Audio" at bounding box center [209, 65] width 30 height 7
click at [198, 67] on button "Audio" at bounding box center [197, 65] width 7 height 7
click at [223, 82] on div "Choose File" at bounding box center [221, 87] width 52 height 17
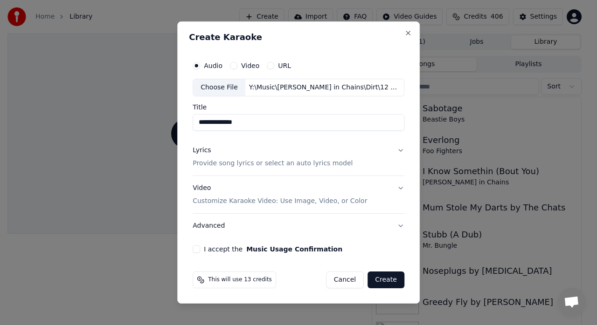
click at [208, 120] on input "**********" at bounding box center [298, 122] width 212 height 17
click at [314, 125] on input "**********" at bounding box center [298, 122] width 212 height 17
type input "**********"
click at [296, 163] on p "Provide song lyrics or select an auto lyrics model" at bounding box center [272, 163] width 160 height 9
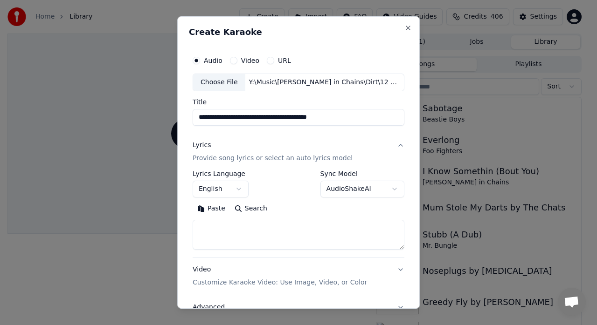
click at [211, 209] on button "Paste" at bounding box center [210, 208] width 37 height 15
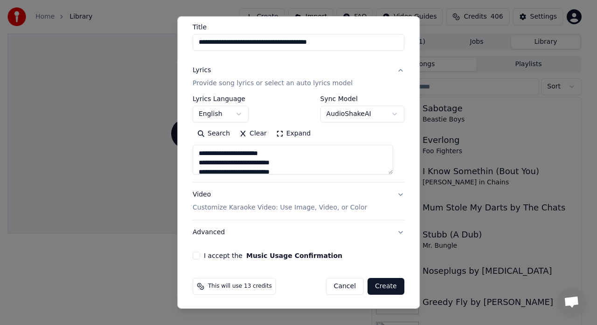
click at [293, 213] on button "Video Customize Karaoke Video: Use Image, Video, or Color" at bounding box center [298, 201] width 212 height 37
type textarea "**********"
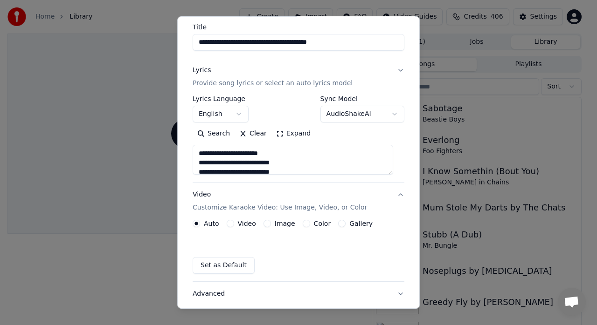
scroll to position [50, 0]
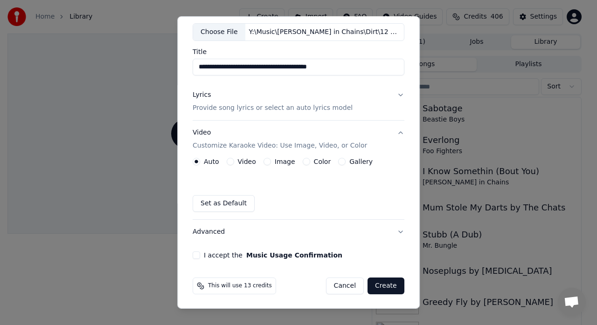
click at [231, 164] on button "Video" at bounding box center [230, 161] width 7 height 7
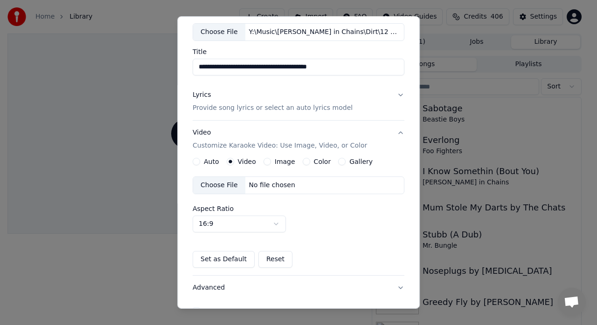
click at [227, 186] on div "Choose File" at bounding box center [219, 185] width 52 height 17
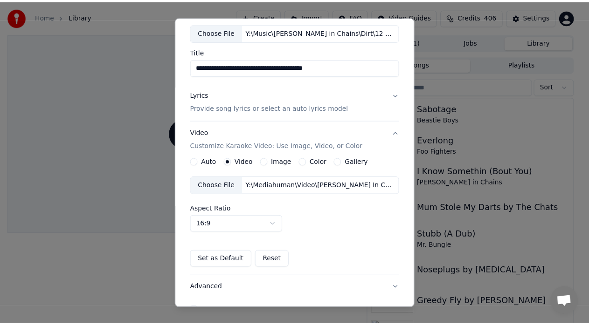
scroll to position [105, 0]
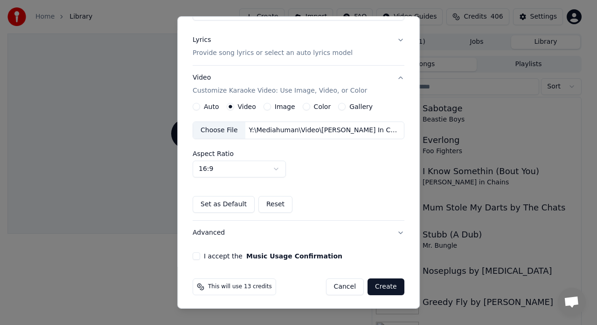
click at [193, 254] on button "I accept the Music Usage Confirmation" at bounding box center [195, 256] width 7 height 7
click at [383, 285] on button "Create" at bounding box center [385, 287] width 37 height 17
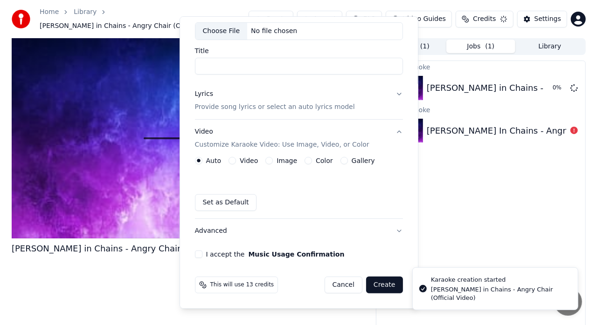
scroll to position [50, 0]
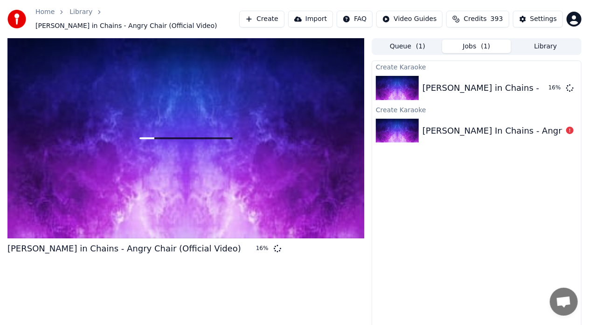
click at [283, 14] on button "Create" at bounding box center [261, 19] width 45 height 17
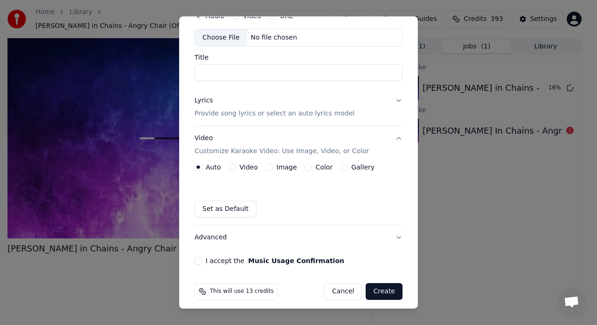
scroll to position [50, 0]
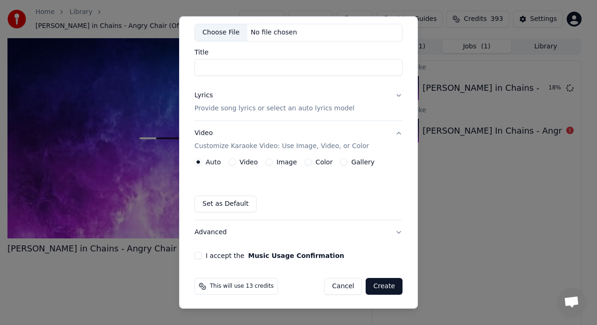
click at [231, 161] on button "Video" at bounding box center [231, 161] width 7 height 7
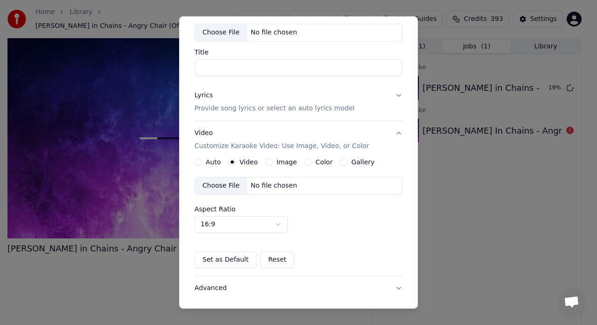
click at [357, 184] on div "Choose File No file chosen" at bounding box center [298, 186] width 208 height 18
click at [390, 131] on button "Video Customize Karaoke Video: Use Image, Video, or Color" at bounding box center [298, 139] width 208 height 37
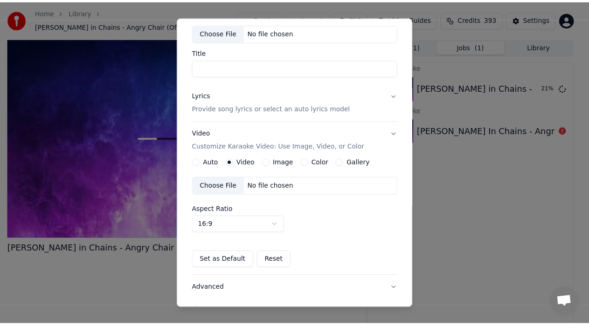
scroll to position [0, 0]
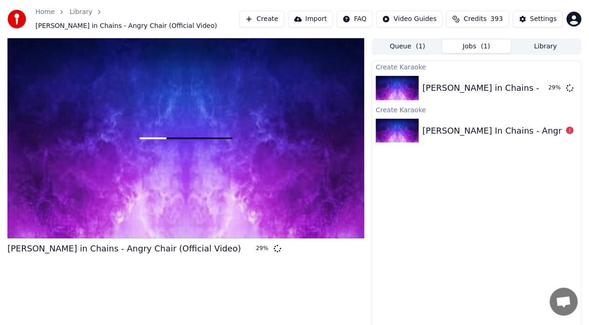
click at [426, 241] on div "Create Karaoke [PERSON_NAME] in Chains - Angry Chair (Official Video) 29 % Crea…" at bounding box center [476, 199] width 210 height 276
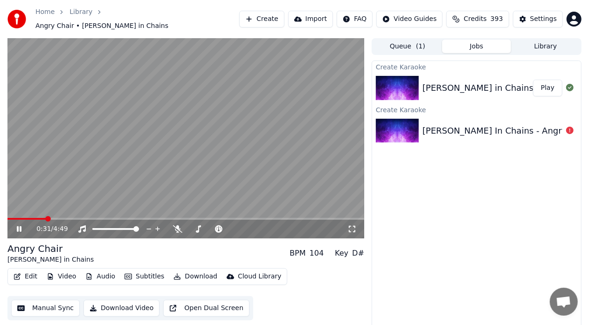
click at [45, 218] on span at bounding box center [26, 219] width 38 height 2
click at [177, 226] on icon at bounding box center [177, 229] width 9 height 7
click at [177, 226] on icon at bounding box center [177, 229] width 5 height 7
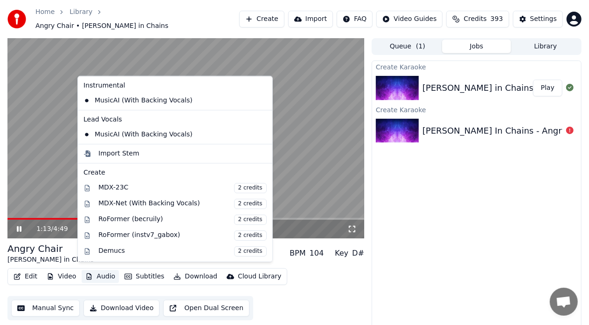
click at [103, 270] on button "Audio" at bounding box center [100, 276] width 37 height 13
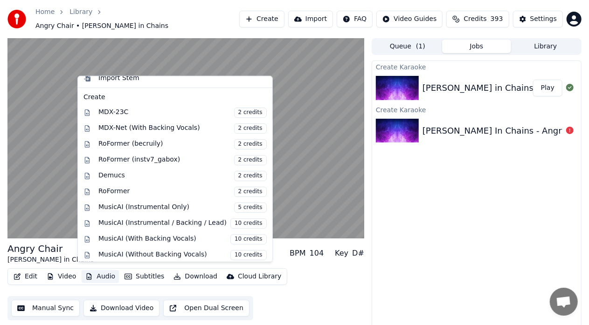
scroll to position [90, 0]
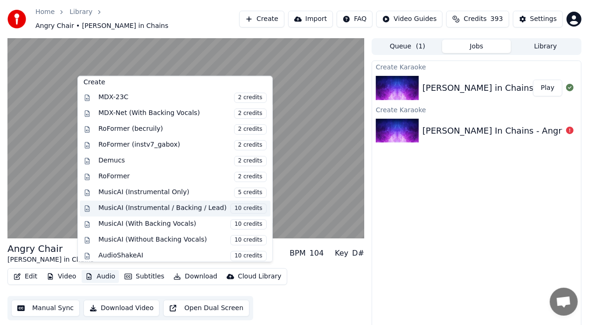
click at [173, 205] on div "MusicAI (Instrumental / Backing / Lead) 10 credits" at bounding box center [182, 208] width 168 height 10
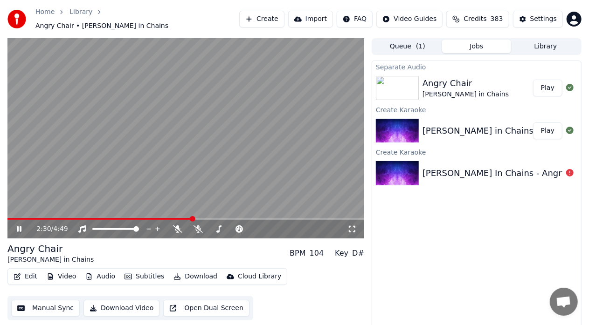
click at [25, 218] on span at bounding box center [99, 219] width 185 height 2
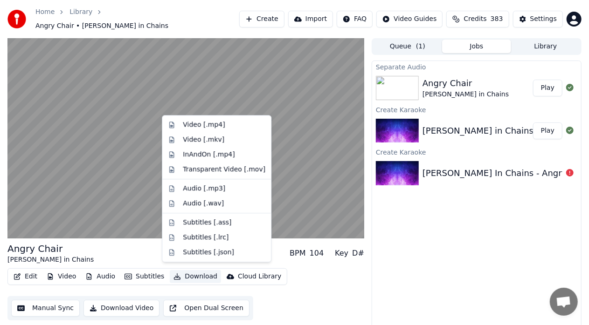
click at [195, 261] on body "Home Library Angry Chair • [PERSON_NAME] in Chains Create Import FAQ Video Guid…" at bounding box center [294, 162] width 589 height 325
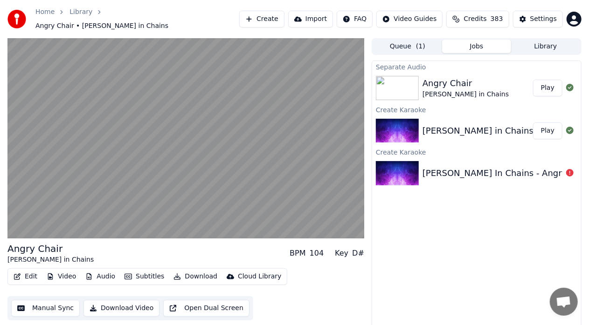
click at [117, 249] on div "Angry Chair [PERSON_NAME] in Chains BPM 104 Key D#" at bounding box center [185, 253] width 357 height 22
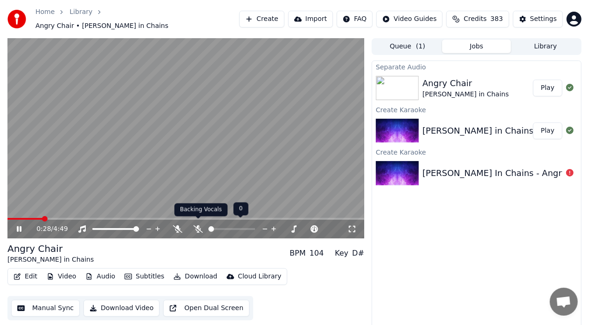
click at [198, 226] on icon at bounding box center [197, 229] width 9 height 7
click at [198, 226] on icon at bounding box center [198, 229] width 5 height 7
click at [179, 226] on icon at bounding box center [177, 229] width 9 height 7
click at [179, 226] on icon at bounding box center [177, 229] width 5 height 7
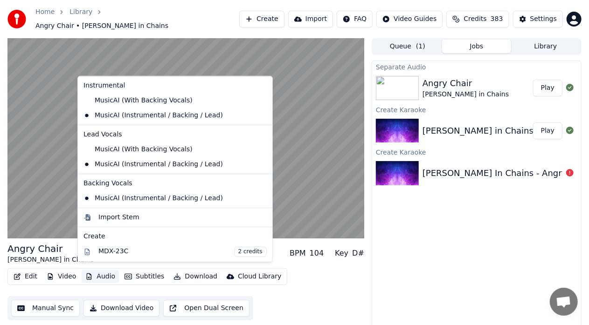
click at [107, 271] on button "Audio" at bounding box center [100, 276] width 37 height 13
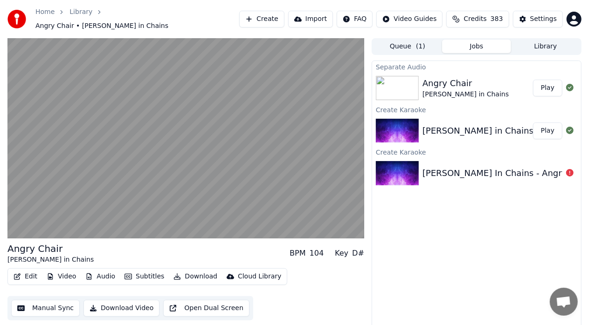
click at [447, 259] on div "Separate Audio Angry Chair [PERSON_NAME] in Chains Play Create Karaoke [PERSON_…" at bounding box center [476, 199] width 210 height 276
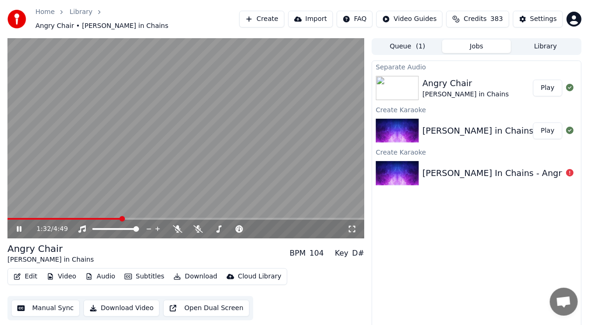
click at [22, 226] on icon at bounding box center [25, 229] width 21 height 7
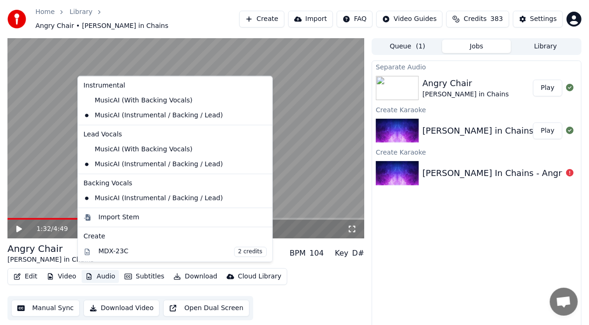
click at [97, 271] on button "Audio" at bounding box center [100, 276] width 37 height 13
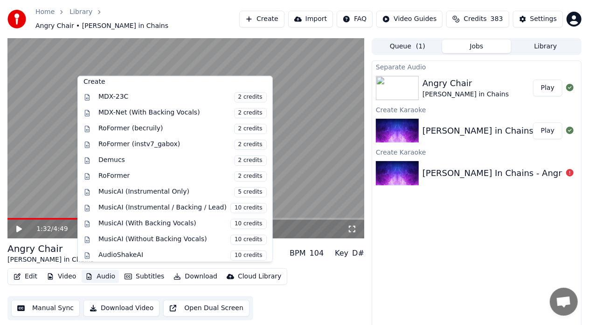
scroll to position [7, 0]
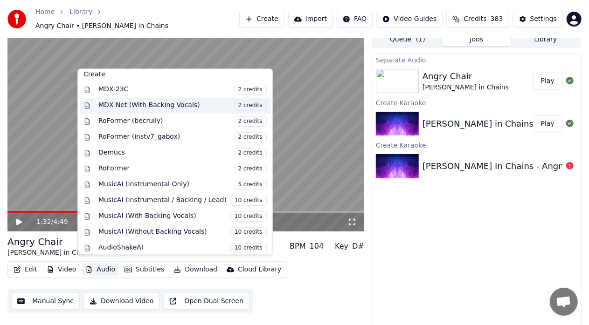
click at [159, 105] on div "MDX-Net (With Backing Vocals) 2 credits" at bounding box center [182, 106] width 168 height 10
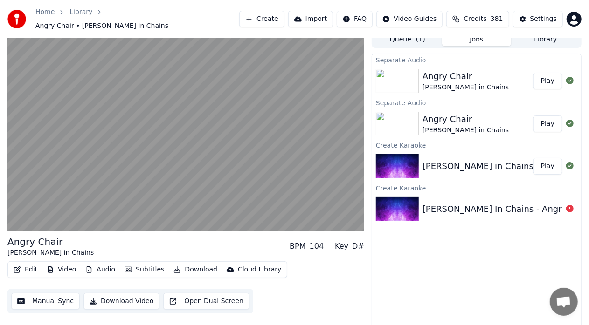
click at [108, 265] on button "Audio" at bounding box center [100, 269] width 37 height 13
click at [359, 269] on div "Edit Video Audio Subtitles Download Cloud Library Manual Sync Download Video Op…" at bounding box center [185, 287] width 357 height 52
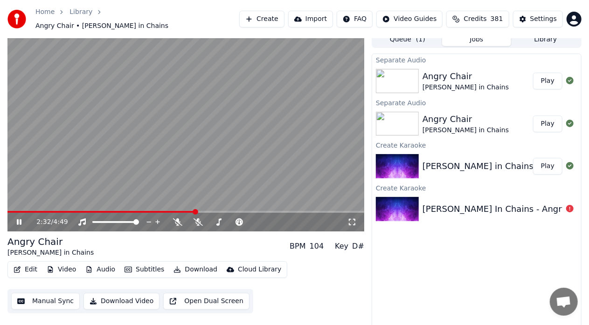
click at [22, 219] on icon at bounding box center [25, 222] width 21 height 7
